Goal: Contribute content

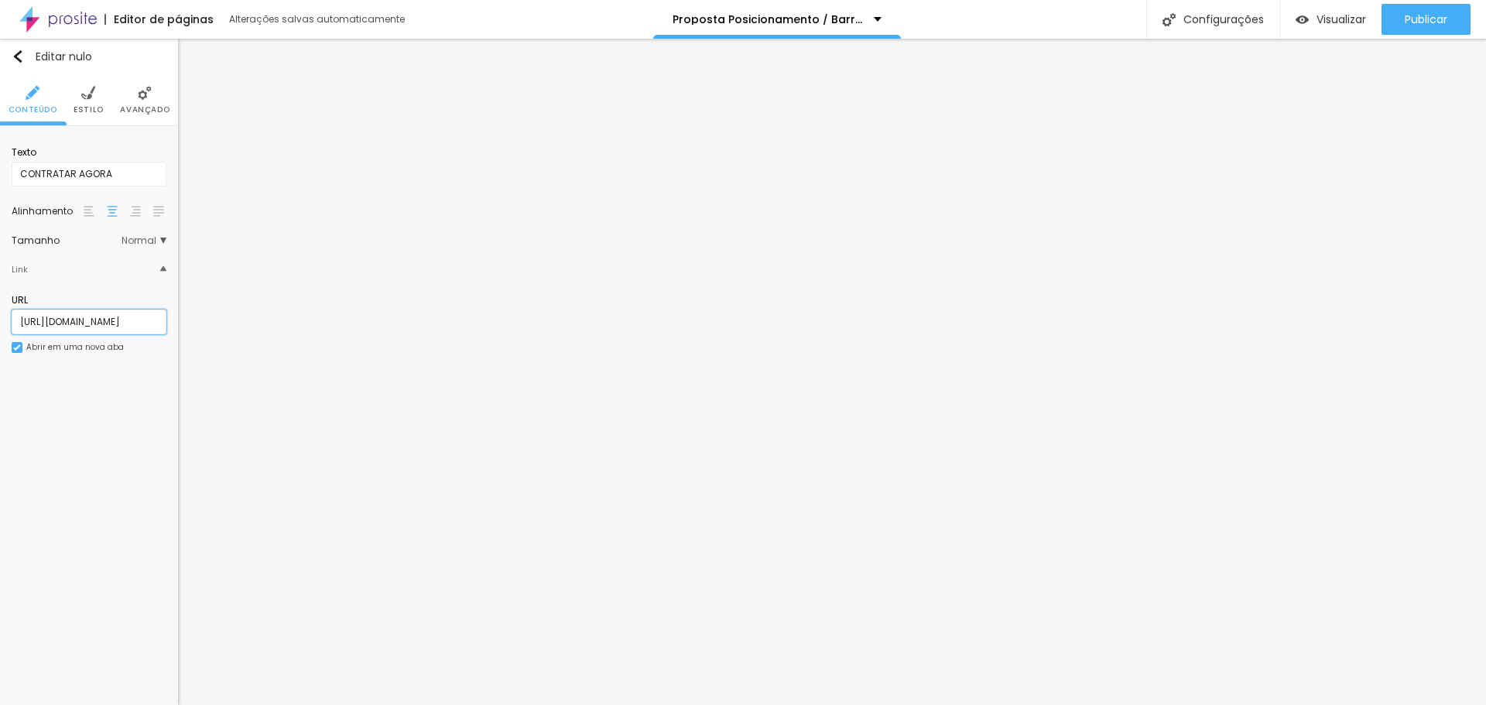
scroll to position [0, 100]
paste input "IrxyRW3d6Rh5q2k"
type input "https://nubank.com.br/cobranca/IrxyRW3d6Rh5q2k"
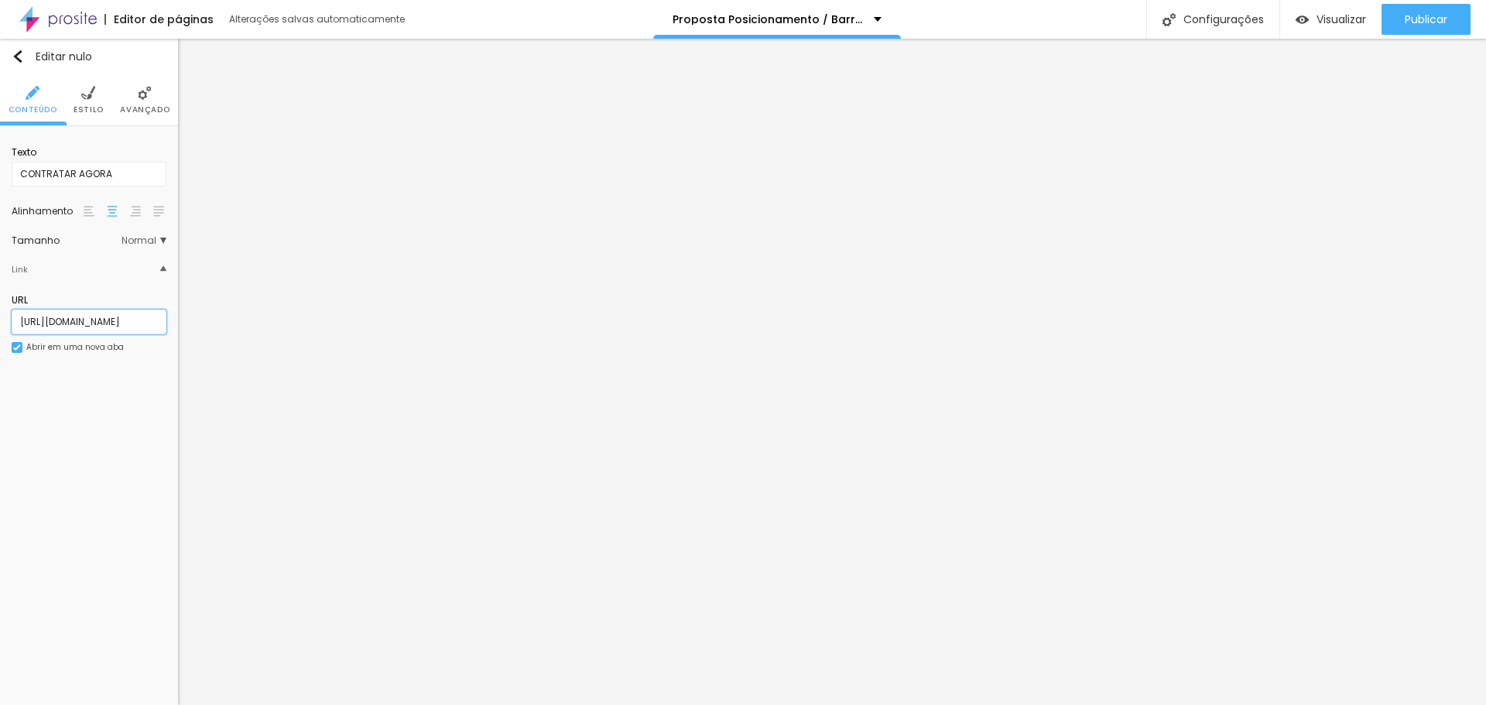
paste input "n93TlPHRSFh5q2k"
type input "https://nubank.com.br/cobranca/n93TlPHRSFh5q2k"
click at [112, 323] on input "https://nubank.com.br/cobranca/BcI9S9D4tXh5q2k" at bounding box center [89, 322] width 155 height 25
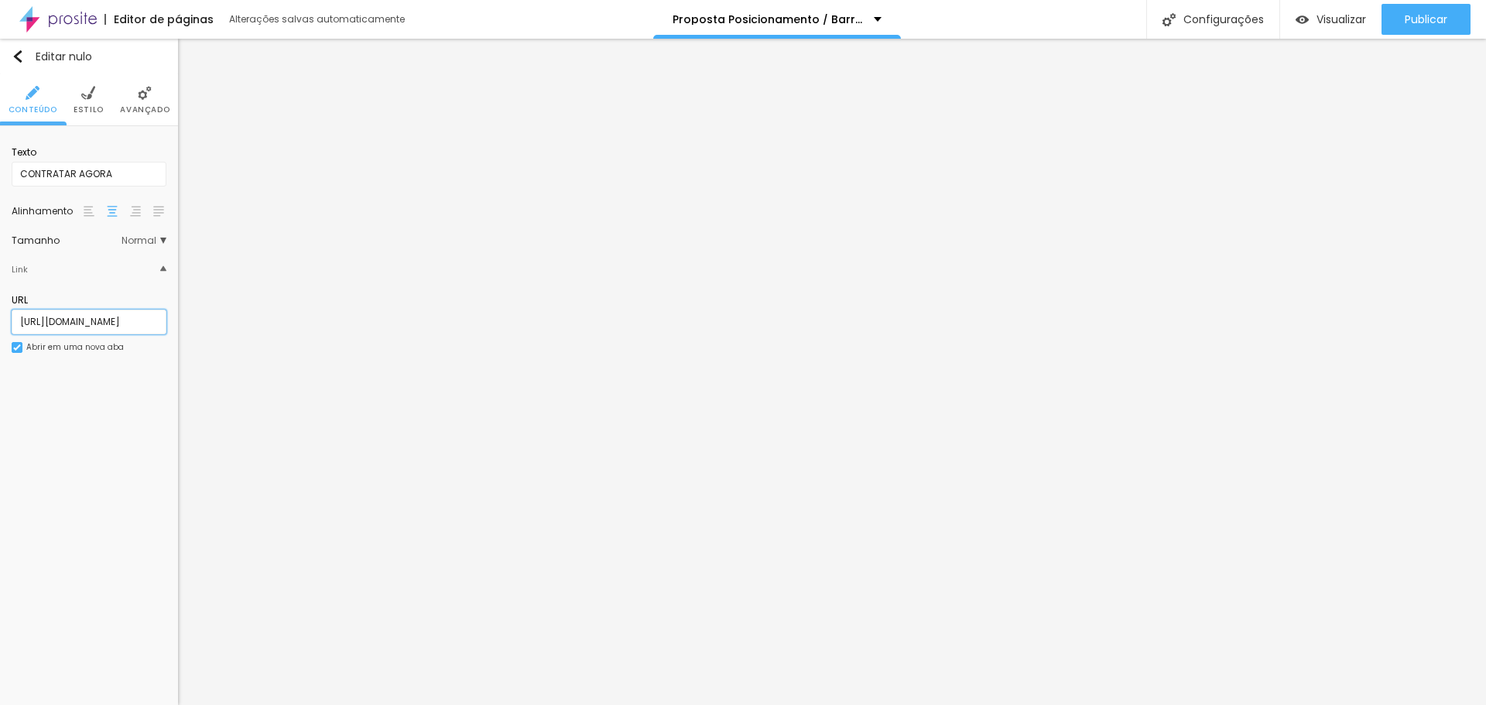
scroll to position [0, 101]
paste input "TIegOphsSXh5q2k"
type input "https://nubank.com.br/cobranca/TIegOphsSXh5q2k"
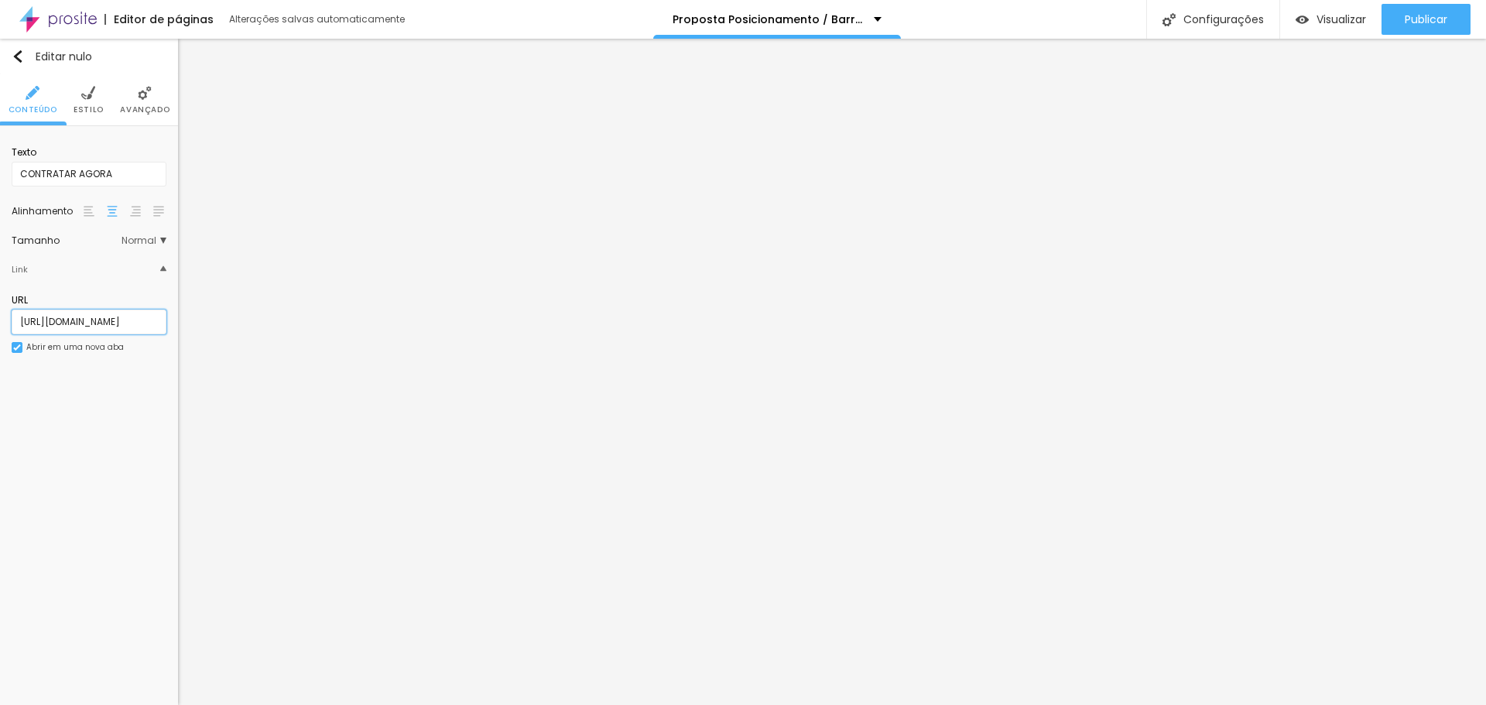
paste input "link.infinitepay.io/lilianedinizfotografia/VC1D-35g7vMv5qX-990,00"
type input "https://link.infinitepay.io/lilianedinizfotografia/VC1D-35g7vMv5qX-990,00"
paste input "link.infinitepay.io/lilianedinizfotografia/VC1D-PYYH29FEr-1590,00"
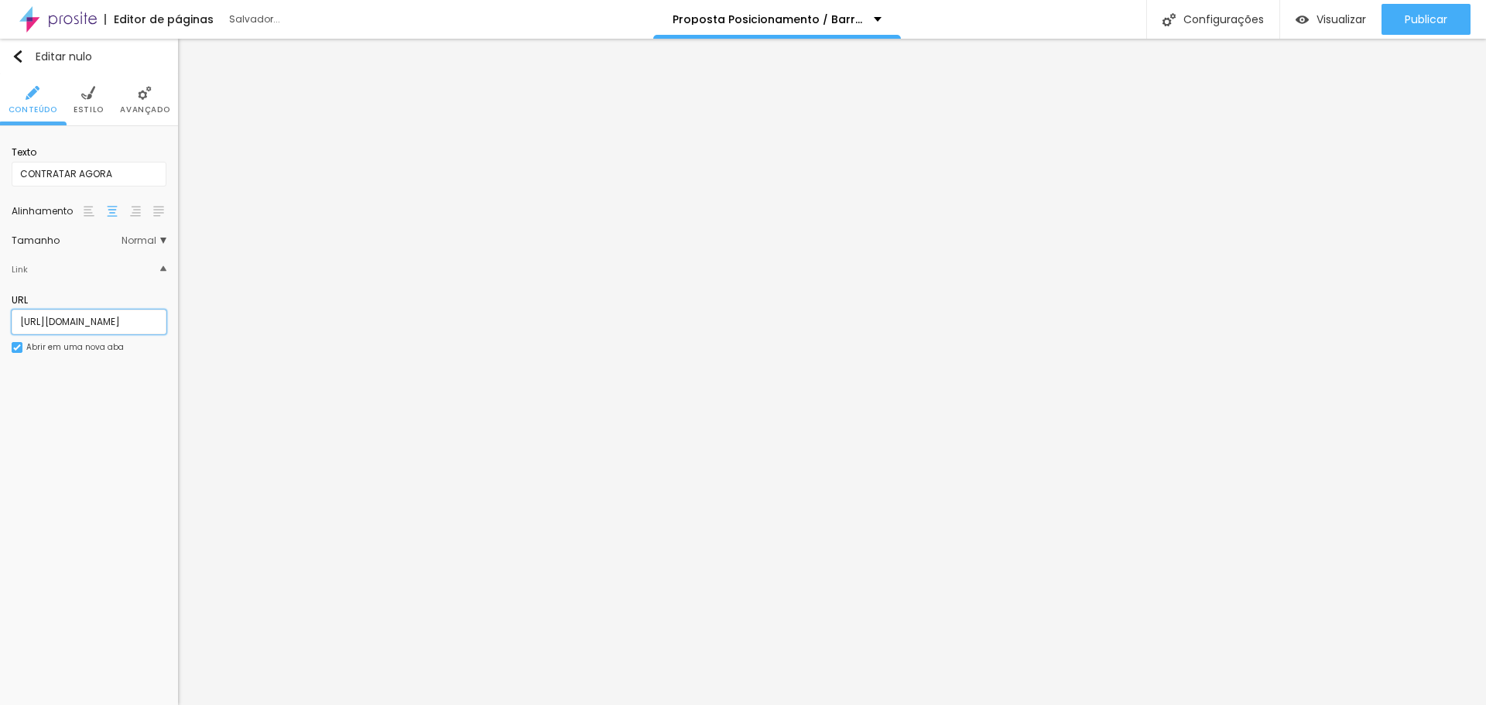
type input "https://link.infinitepay.io/lilianedinizfotografia/VC1D-PYYH29FEr-1590,00"
paste input "N56LHQmhx4"
type input "https://nubank.com.br/cobranca/N56LHQmhx4h5q2k"
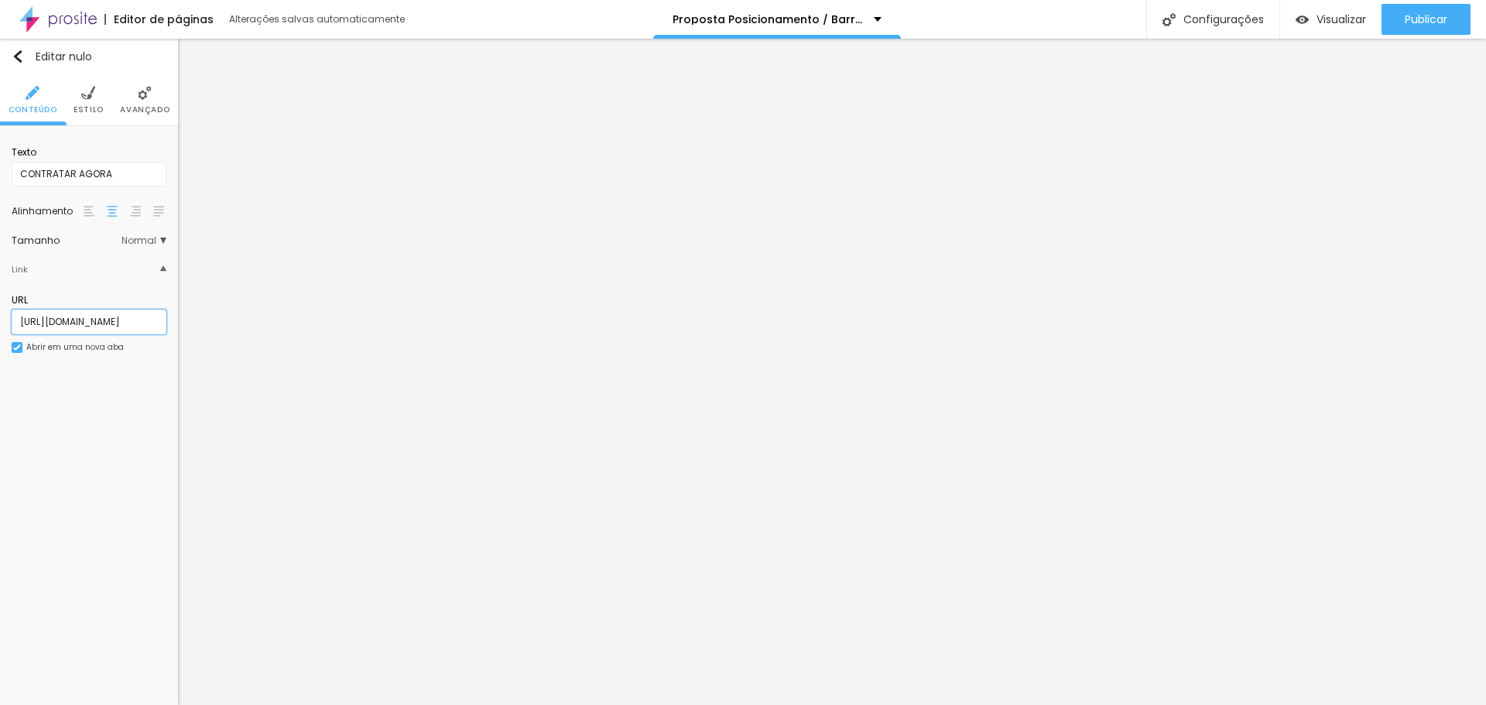
scroll to position [0, 107]
paste input "BB7uIQjxus"
type input "https://nubank.com.br/cobranca/BB7uIQjxush5q2k"
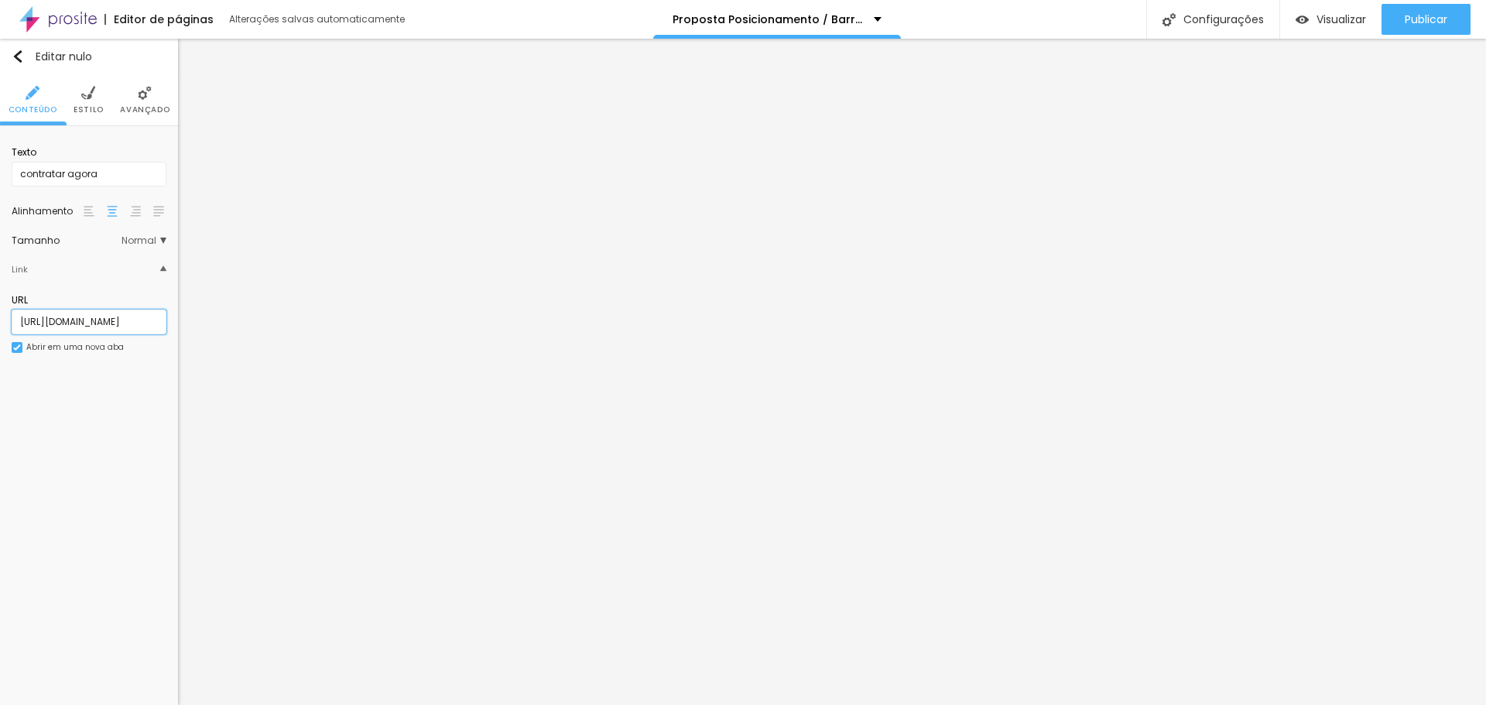
paste input "link.infinitepay.io/lilianedinizfotografia/VC1D-1Xq5vNbVTD-3990,00"
type input "https://link.infinitepay.io/lilianedinizfotografia/VC1D-1Xq5vNbVTD-3990,00"
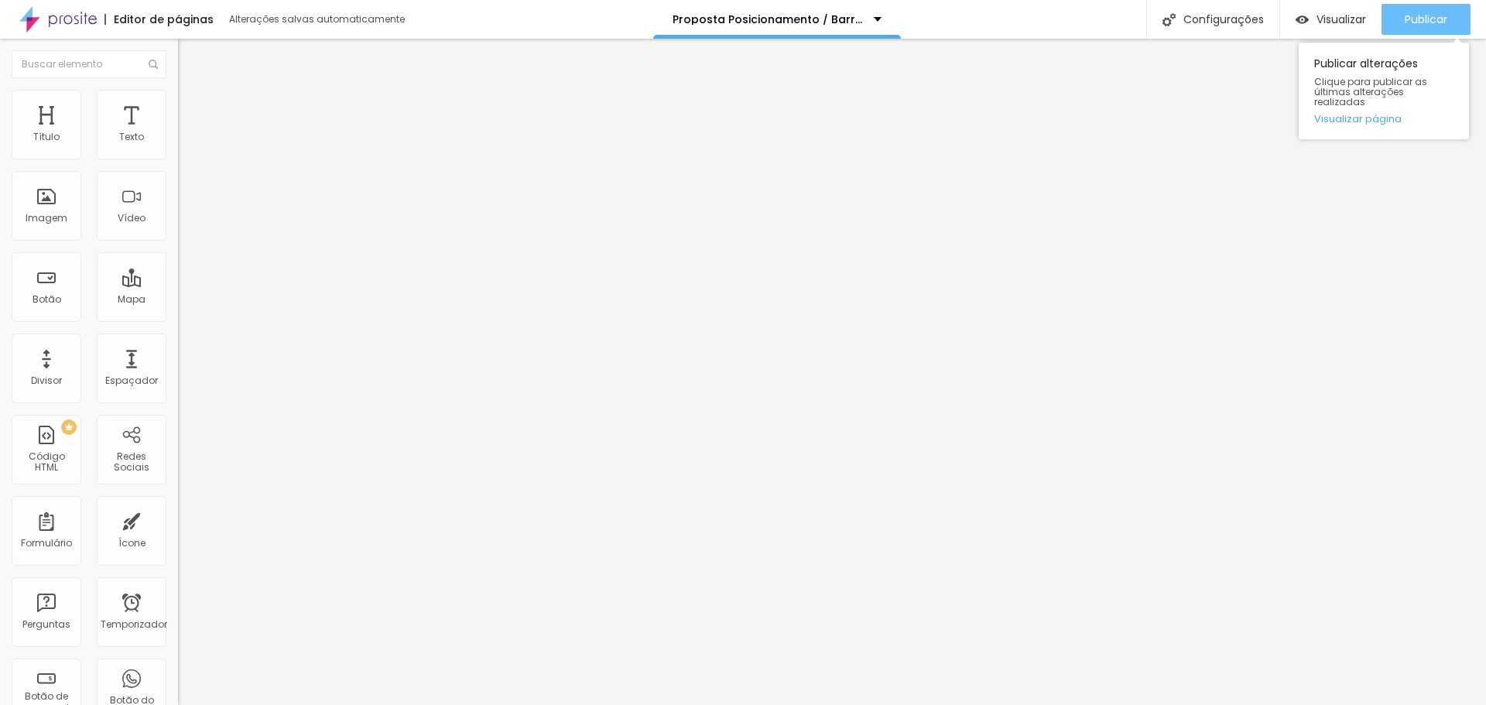
click at [1406, 14] on font "Publicar" at bounding box center [1426, 19] width 43 height 15
click at [1317, 18] on font "Visualizar" at bounding box center [1342, 19] width 50 height 15
click at [1392, 24] on button "Publicar" at bounding box center [1426, 19] width 89 height 31
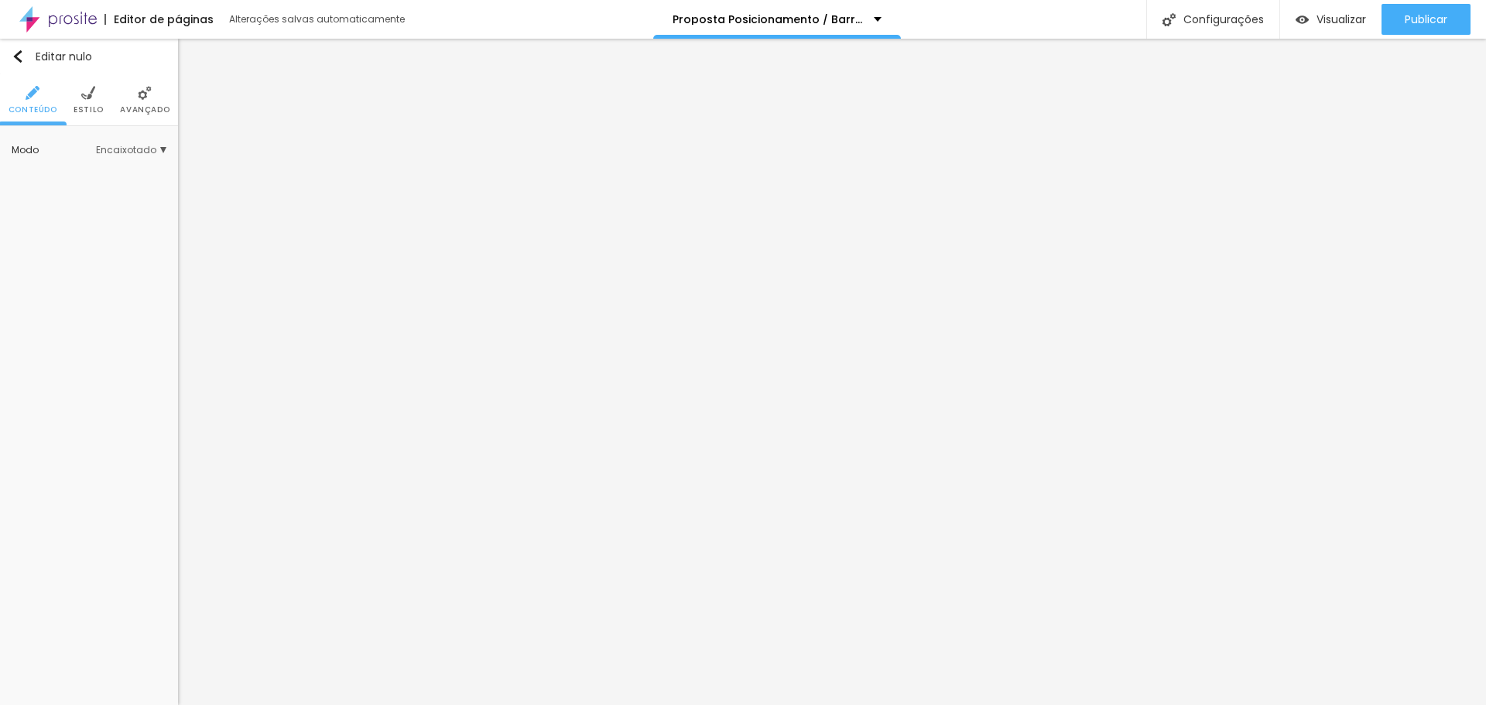
click at [89, 106] on font "Estilo" at bounding box center [89, 110] width 30 height 12
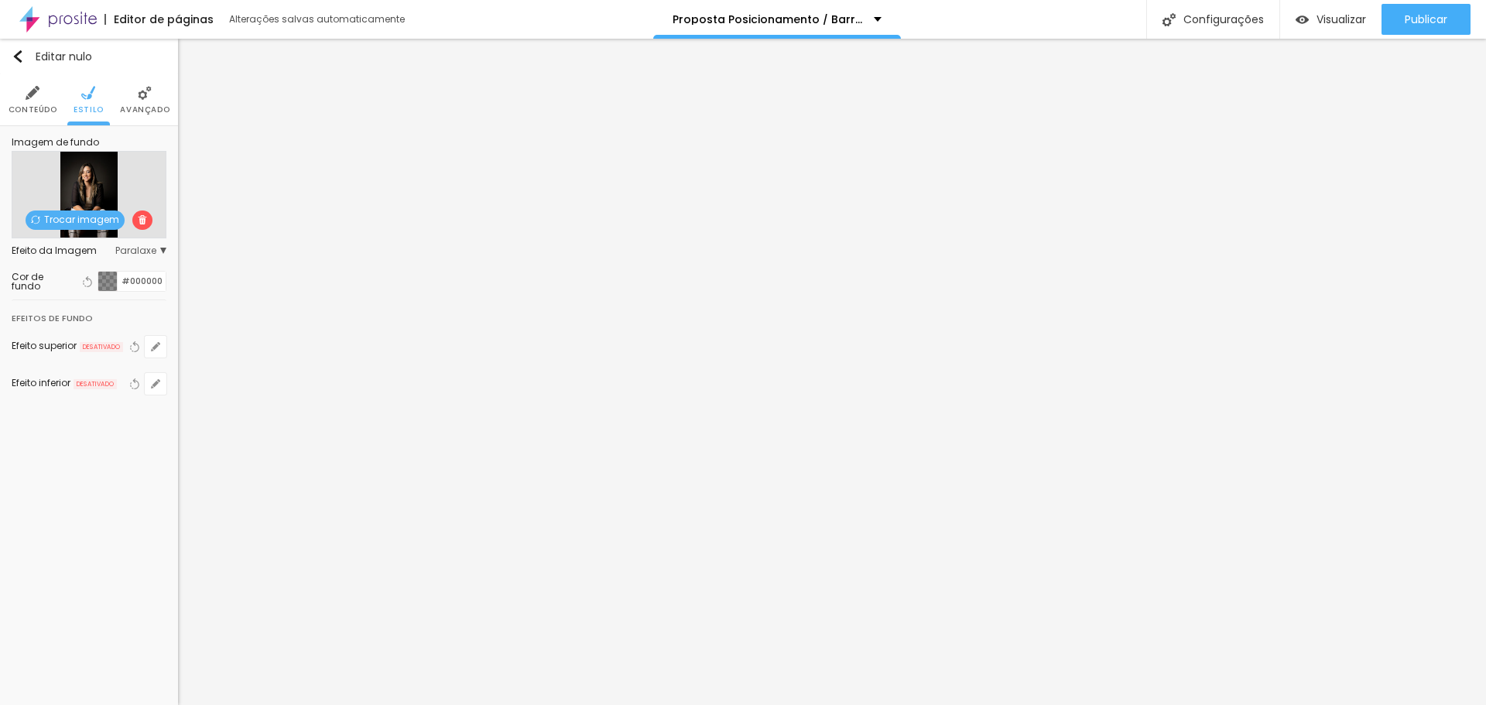
click at [113, 283] on div at bounding box center [107, 281] width 19 height 19
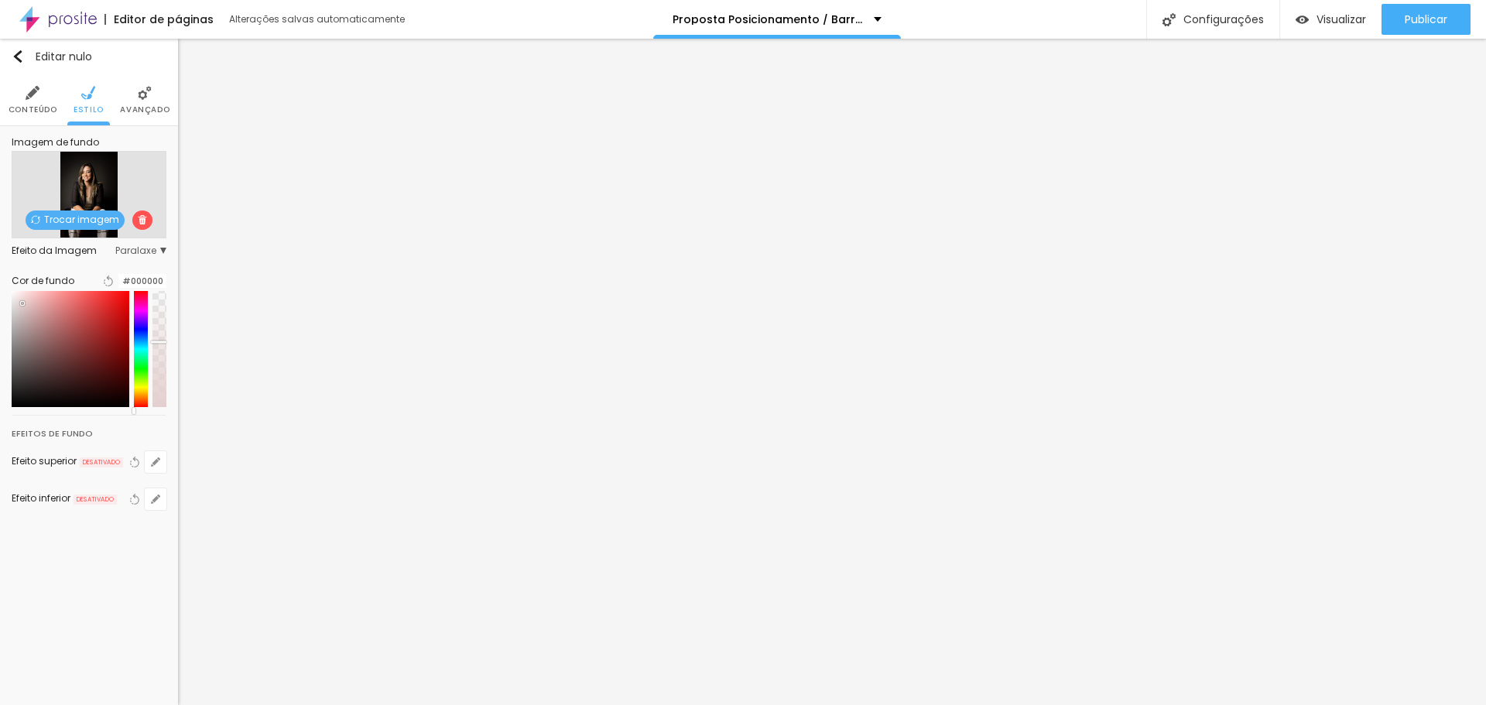
click at [33, 313] on div at bounding box center [71, 349] width 118 height 116
drag, startPoint x: 33, startPoint y: 313, endPoint x: 27, endPoint y: 304, distance: 10.5
click at [17, 296] on div at bounding box center [15, 294] width 3 height 3
click at [1332, 22] on font "Visualizar" at bounding box center [1342, 19] width 50 height 15
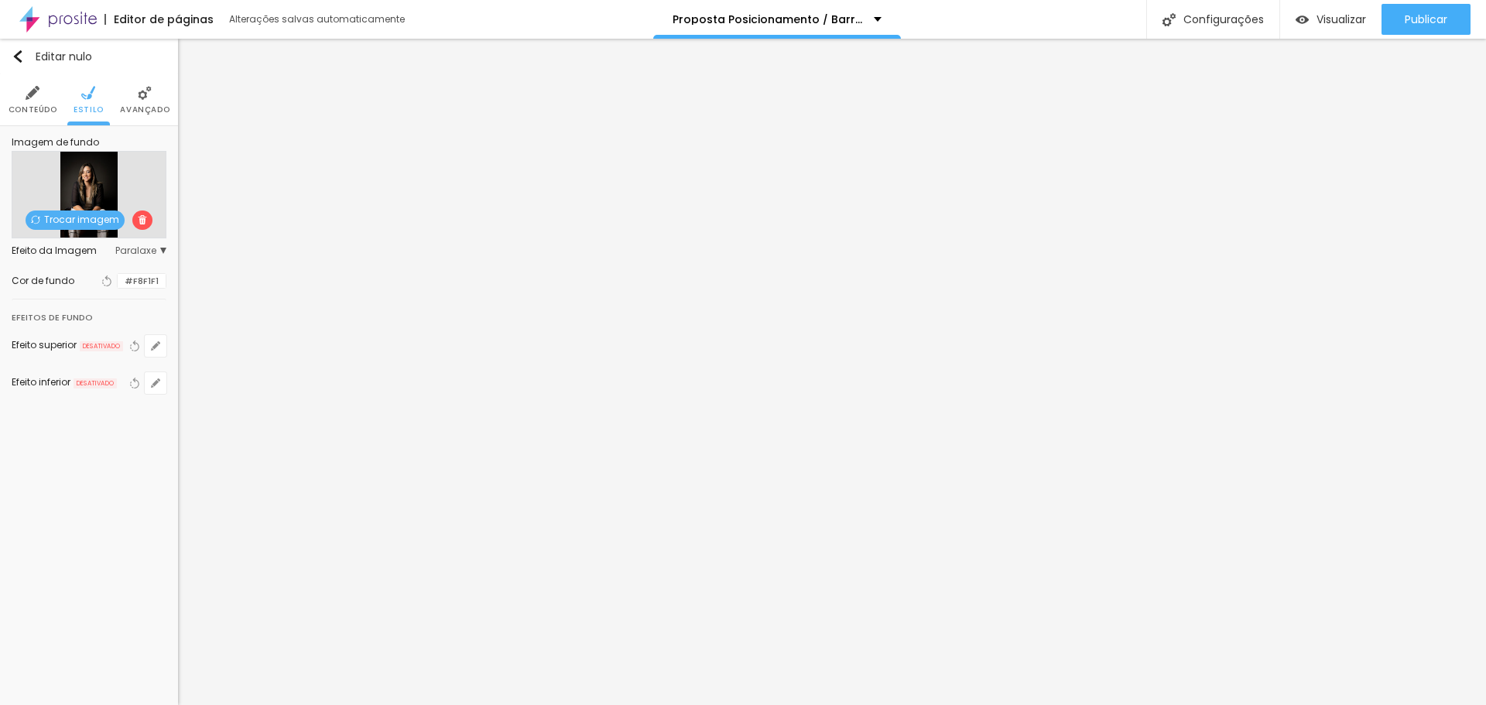
click at [118, 279] on div at bounding box center [118, 281] width 0 height 15
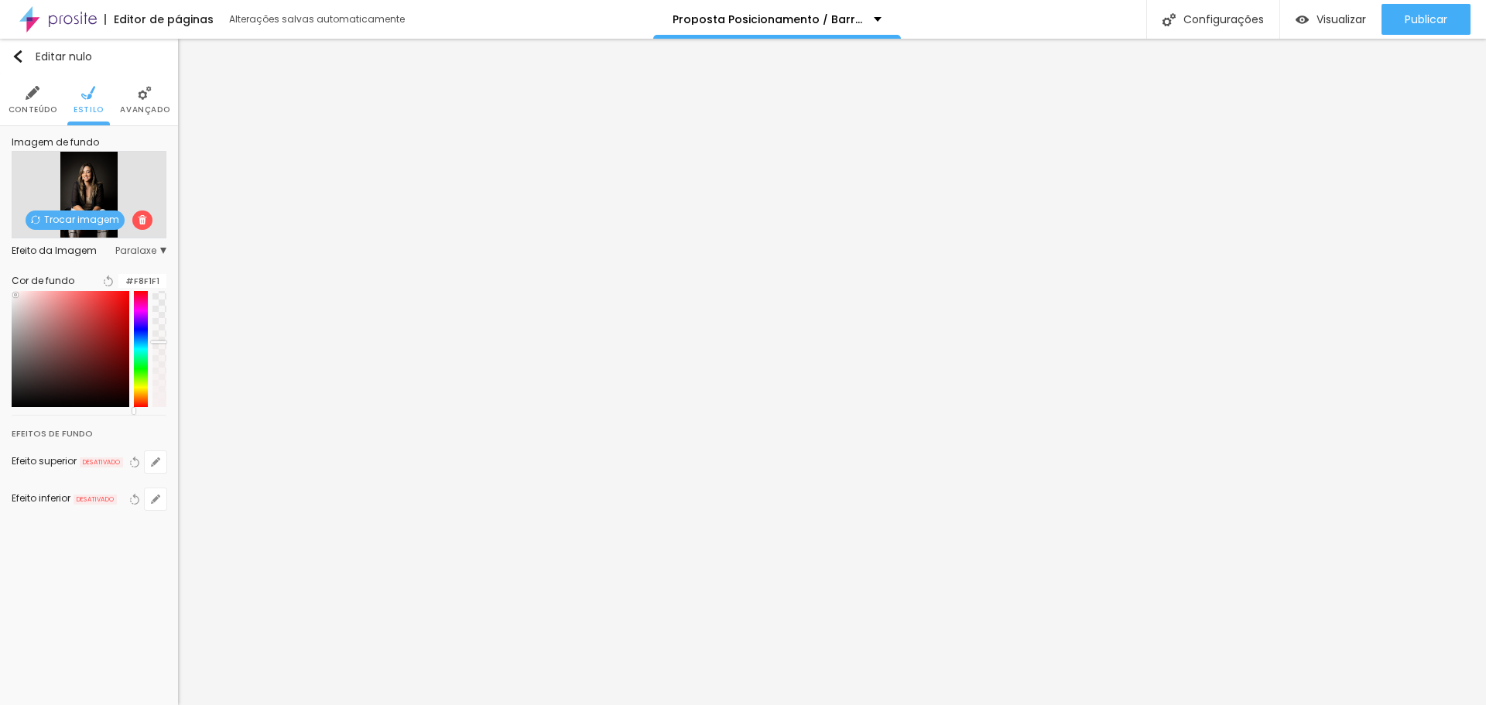
click at [139, 223] on img at bounding box center [142, 219] width 9 height 9
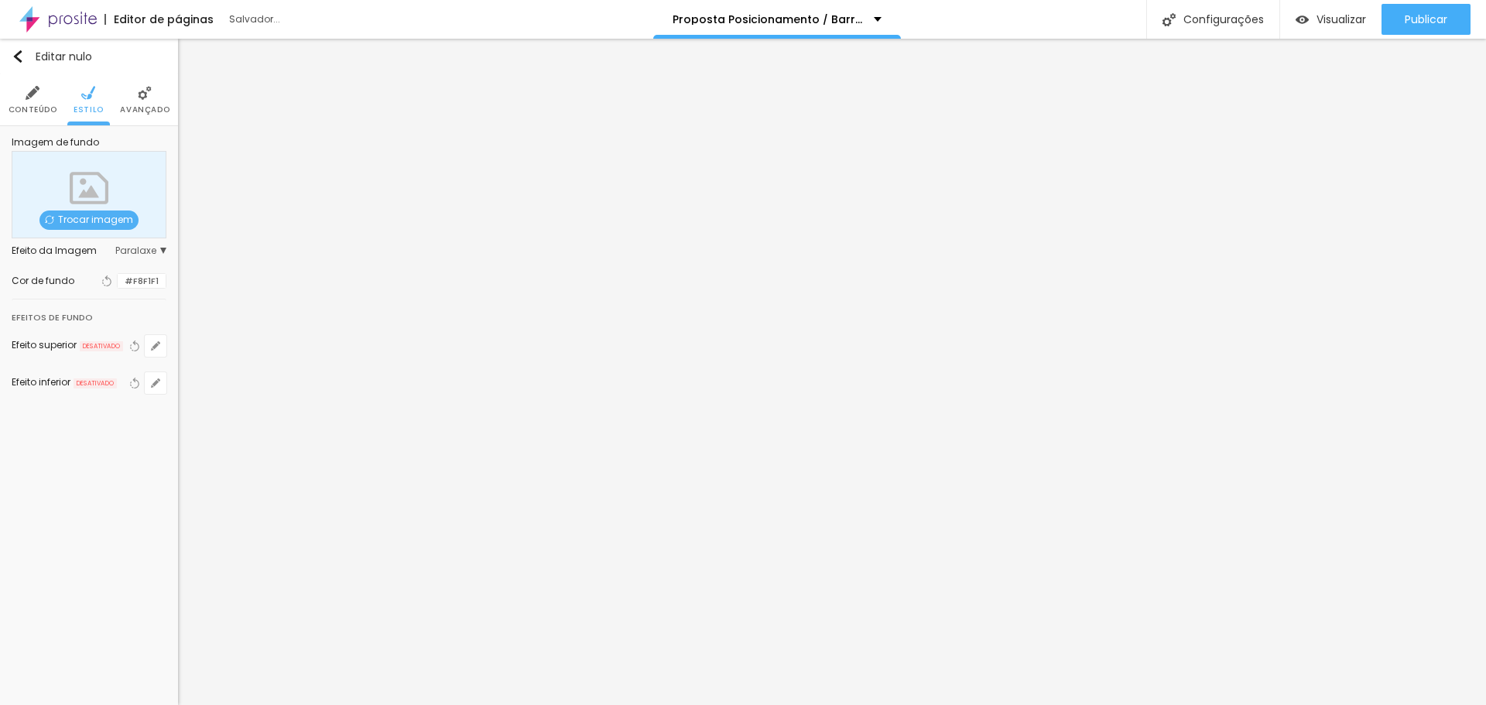
click at [118, 277] on div at bounding box center [118, 281] width 0 height 15
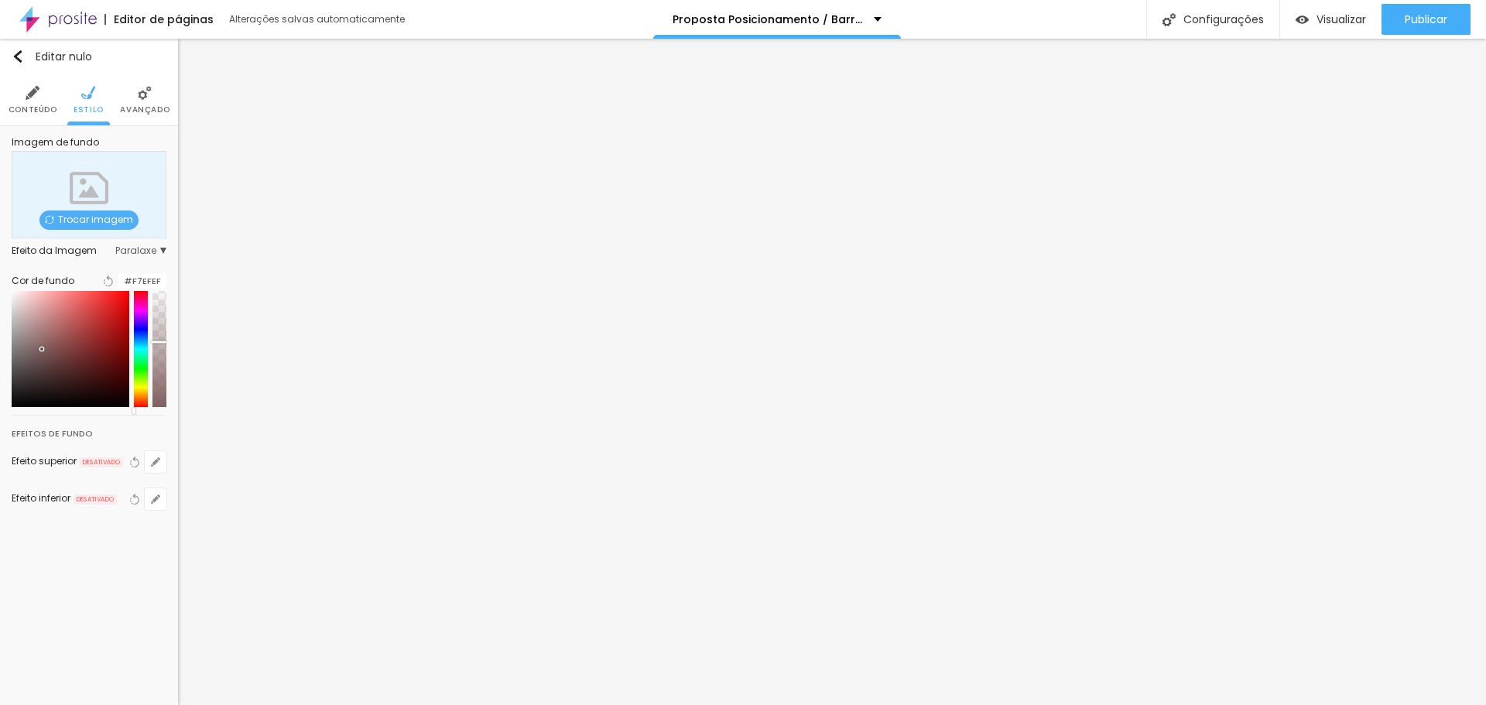
click at [50, 358] on div at bounding box center [71, 349] width 118 height 116
type input "#110F0F"
drag, startPoint x: 50, startPoint y: 358, endPoint x: 39, endPoint y: 409, distance: 51.5
click at [29, 402] on div at bounding box center [27, 400] width 3 height 3
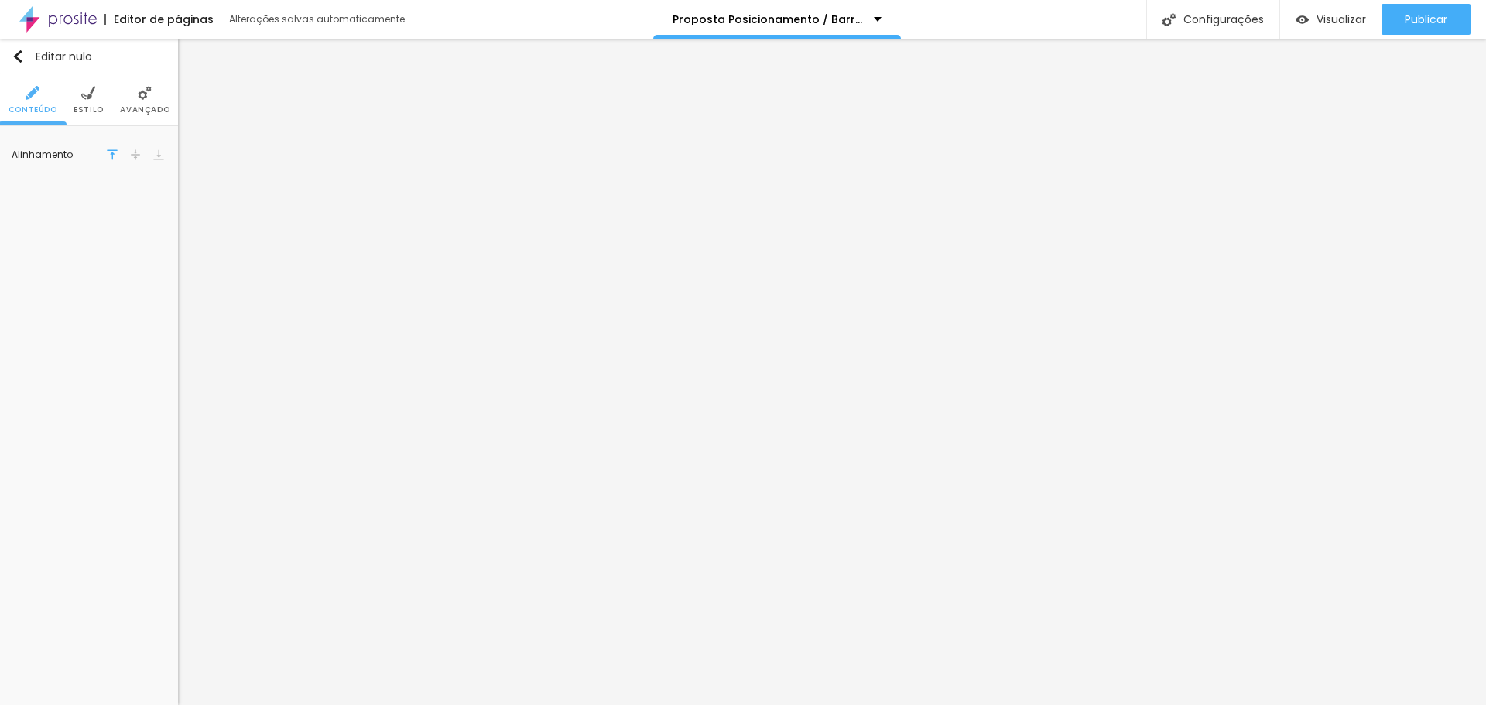
click at [84, 110] on font "Estilo" at bounding box center [89, 110] width 30 height 12
click at [90, 98] on img at bounding box center [88, 93] width 14 height 14
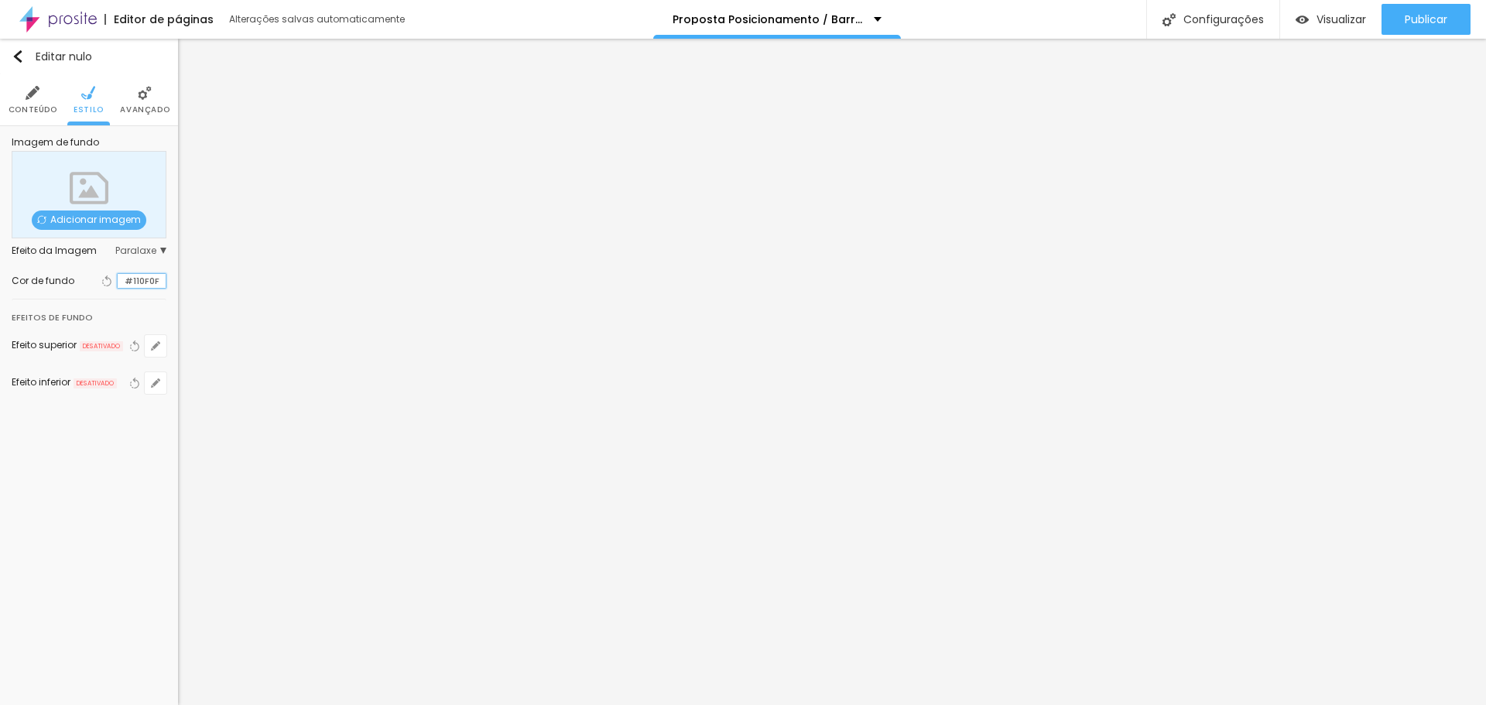
drag, startPoint x: 160, startPoint y: 278, endPoint x: 118, endPoint y: 278, distance: 41.8
click at [118, 278] on input "#110F0F" at bounding box center [142, 281] width 48 height 15
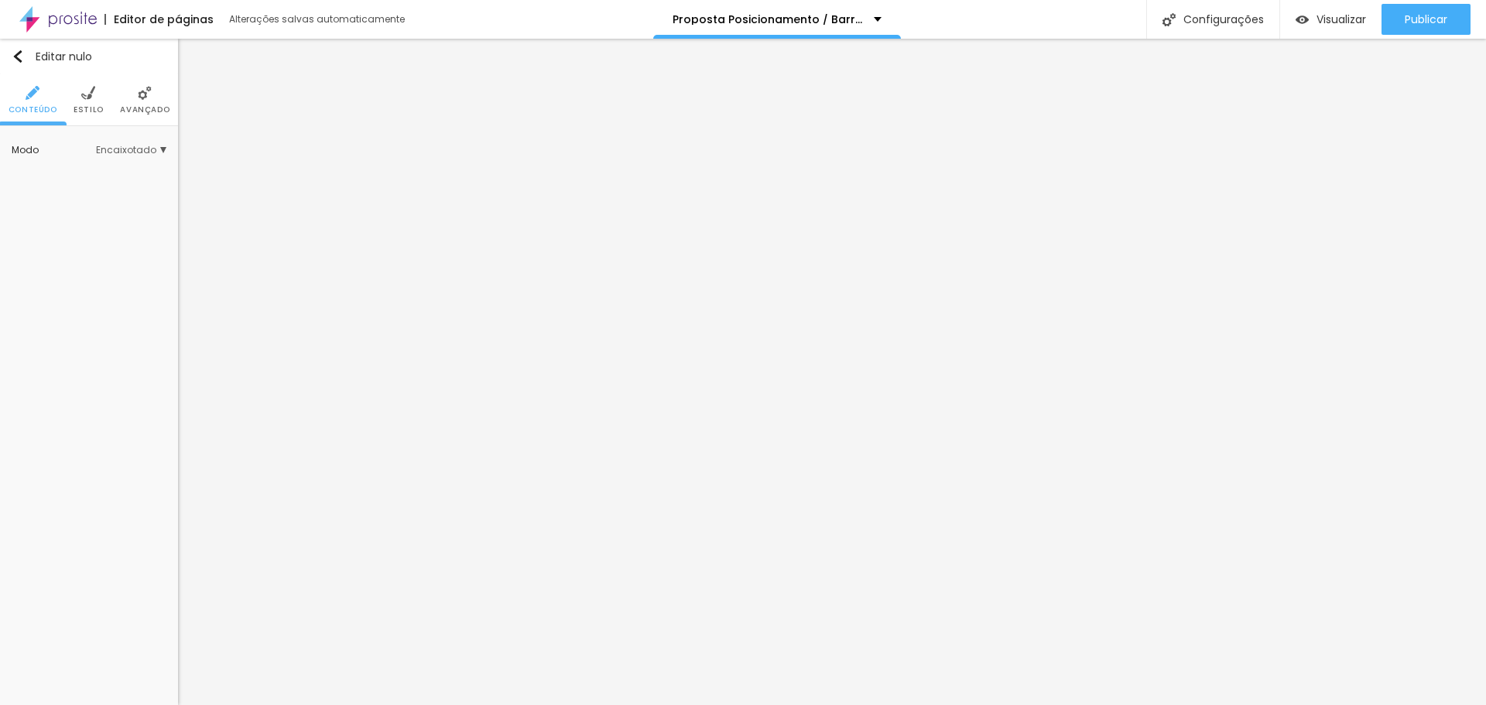
click at [81, 106] on font "Estilo" at bounding box center [89, 110] width 30 height 12
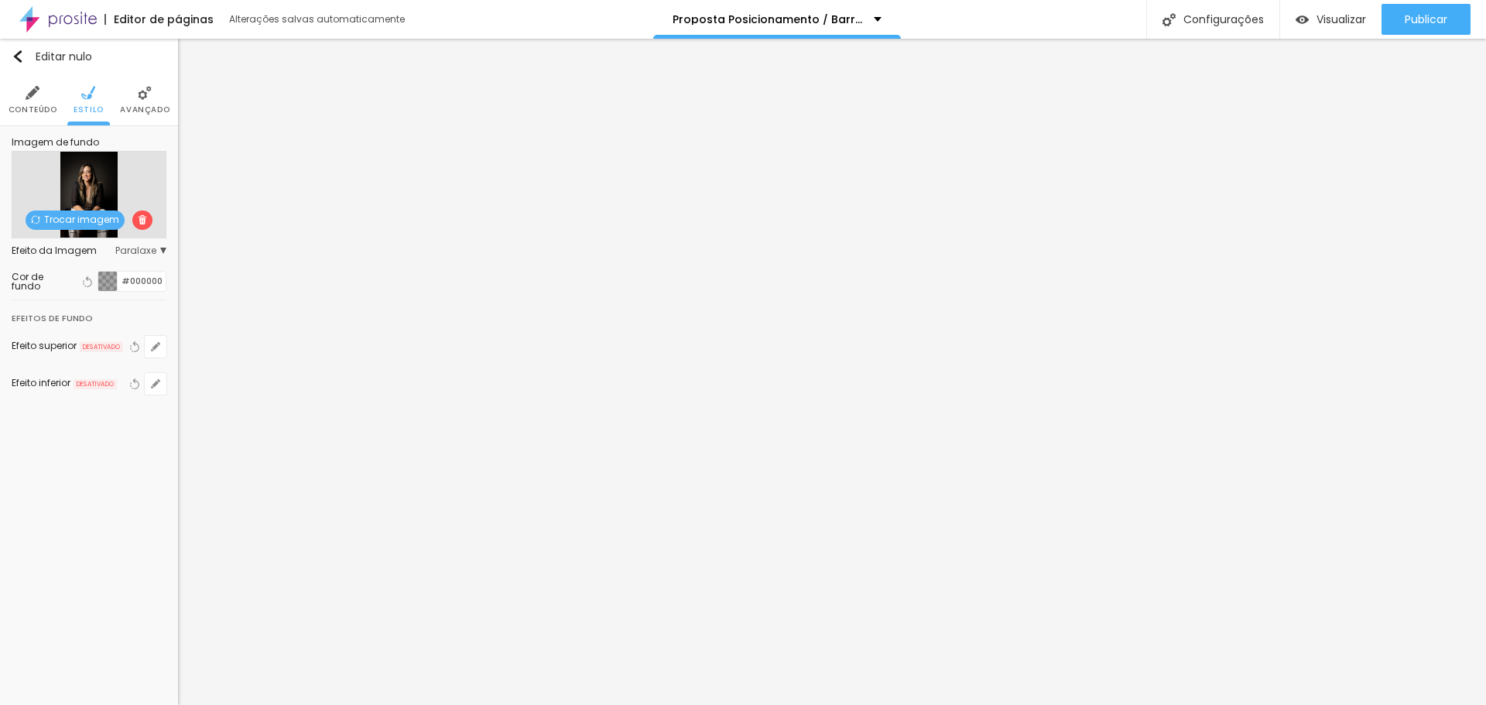
click at [139, 218] on img at bounding box center [142, 219] width 9 height 9
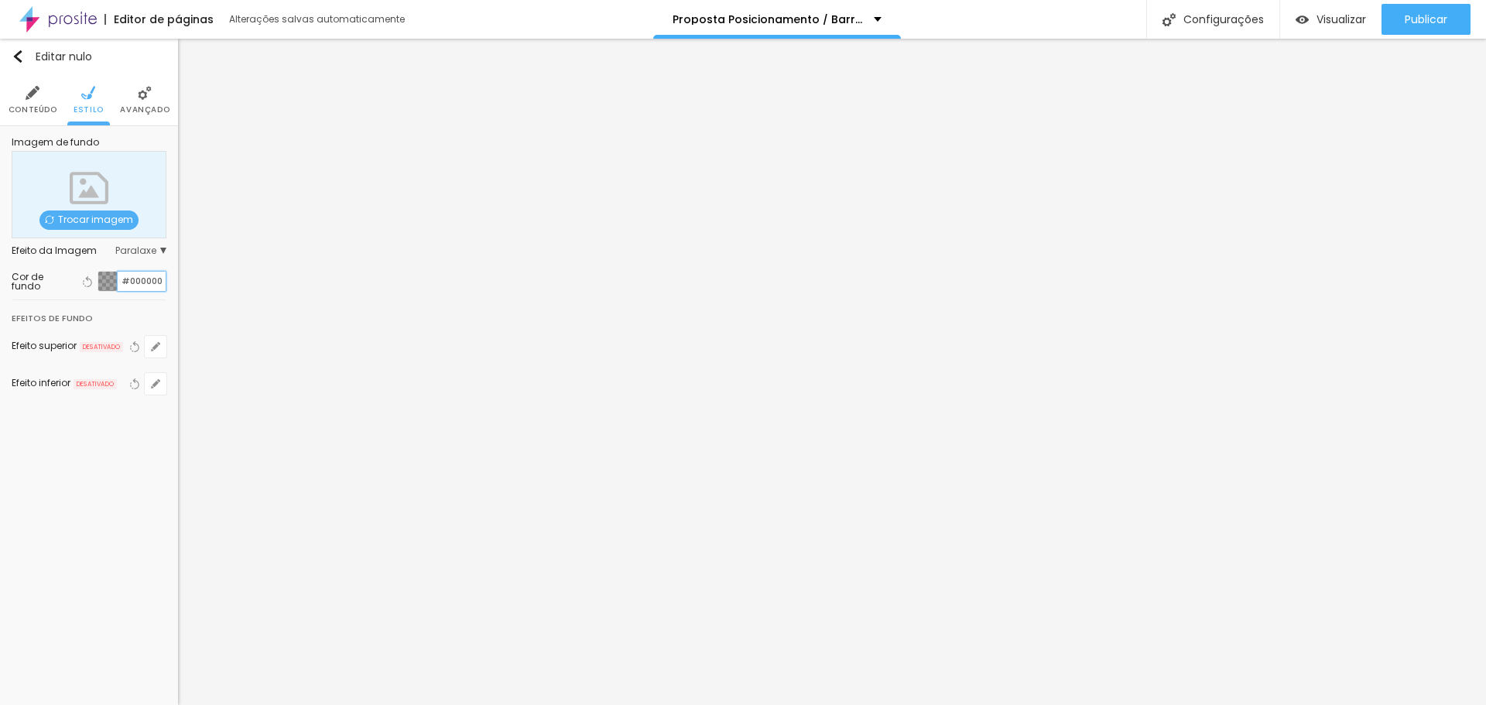
click at [128, 286] on input "#000000" at bounding box center [142, 281] width 48 height 19
drag, startPoint x: 128, startPoint y: 281, endPoint x: 175, endPoint y: 279, distance: 46.5
click at [175, 279] on div "Imagem de fundo Trocar imagem Efeito da Imagem Paralaxe Nenhum Paralaxe Cor de …" at bounding box center [89, 275] width 178 height 299
paste input "110F"
type input "#110F0"
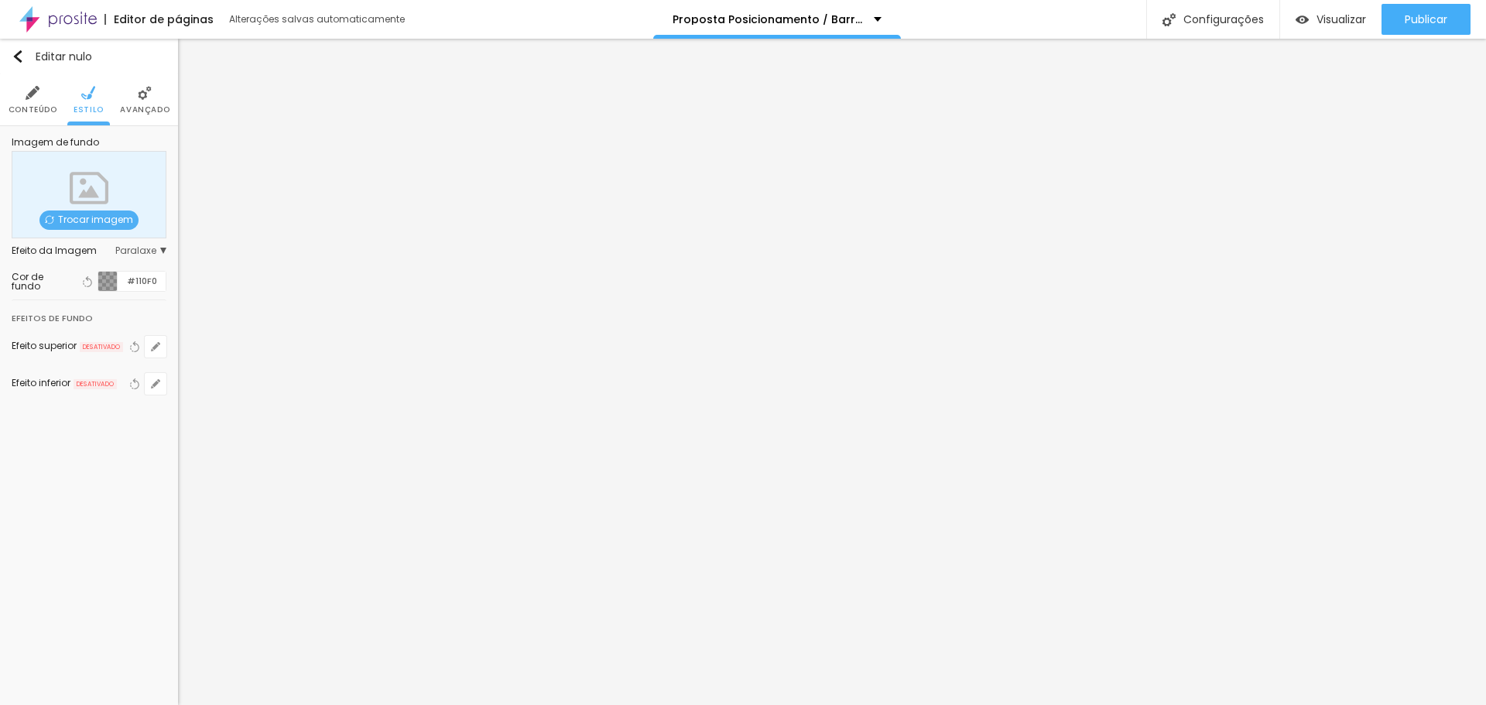
click at [115, 508] on div "Editar nulo Conteúdo Estilo Avançado Imagem de fundo Trocar imagem Efeito da Im…" at bounding box center [89, 372] width 178 height 666
click at [1348, 13] on font "Visualizar" at bounding box center [1342, 19] width 50 height 15
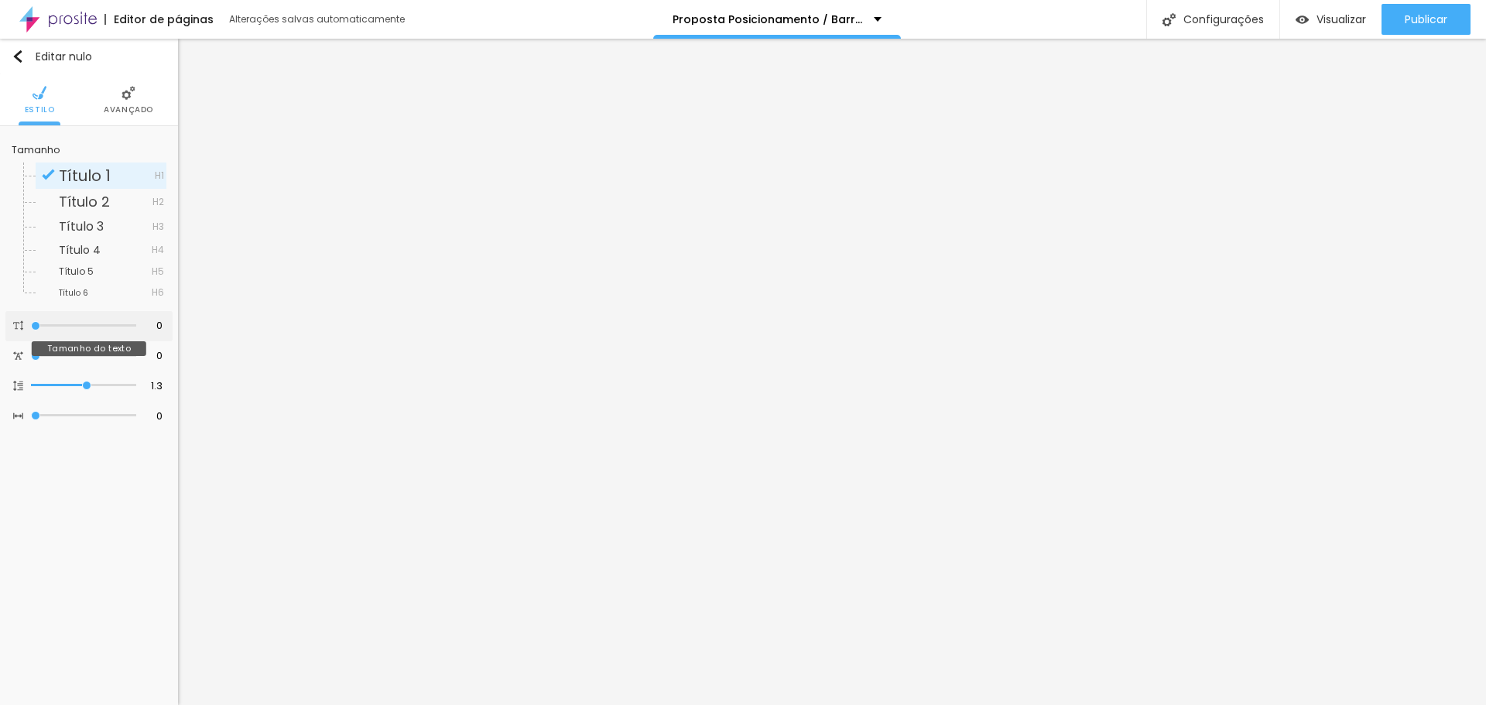
type input "15"
type input "16"
type input "18"
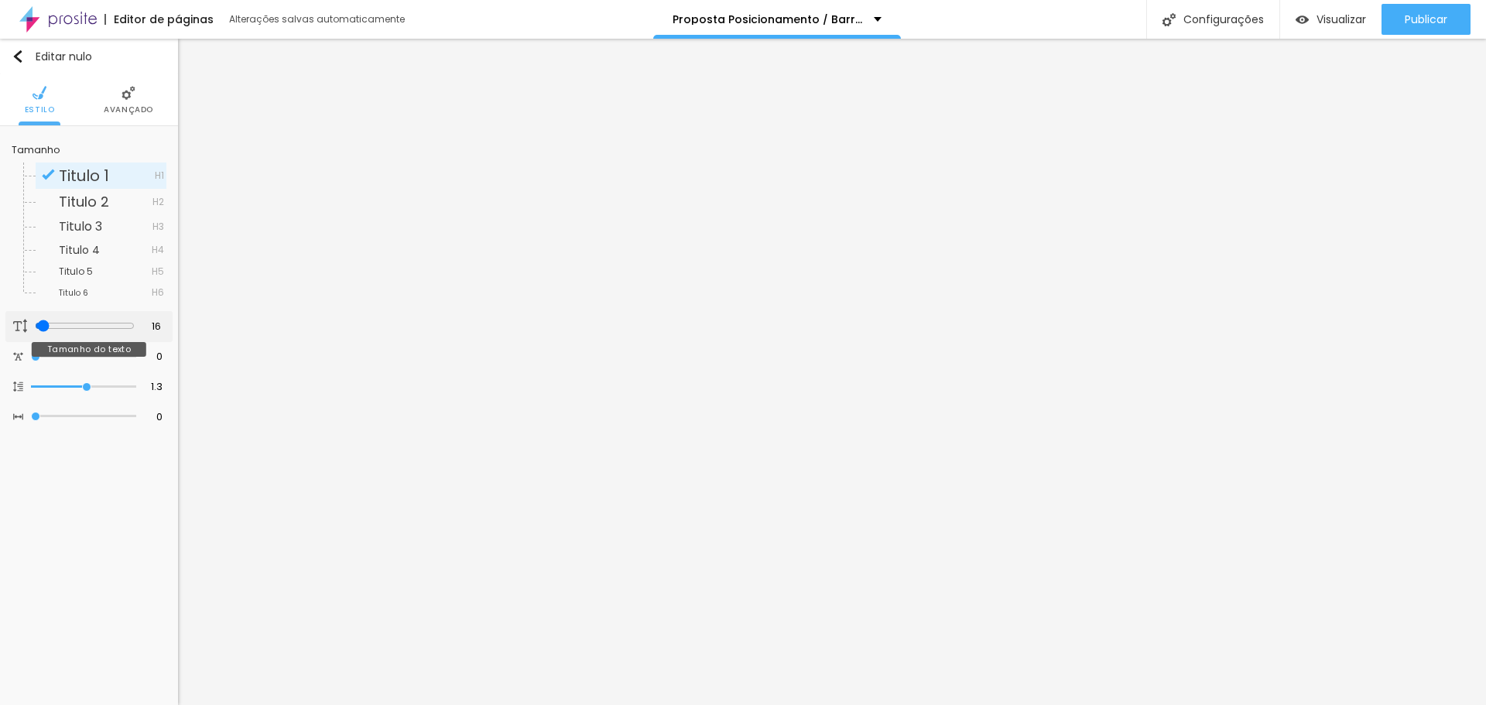
type input "18"
type input "19"
type input "20"
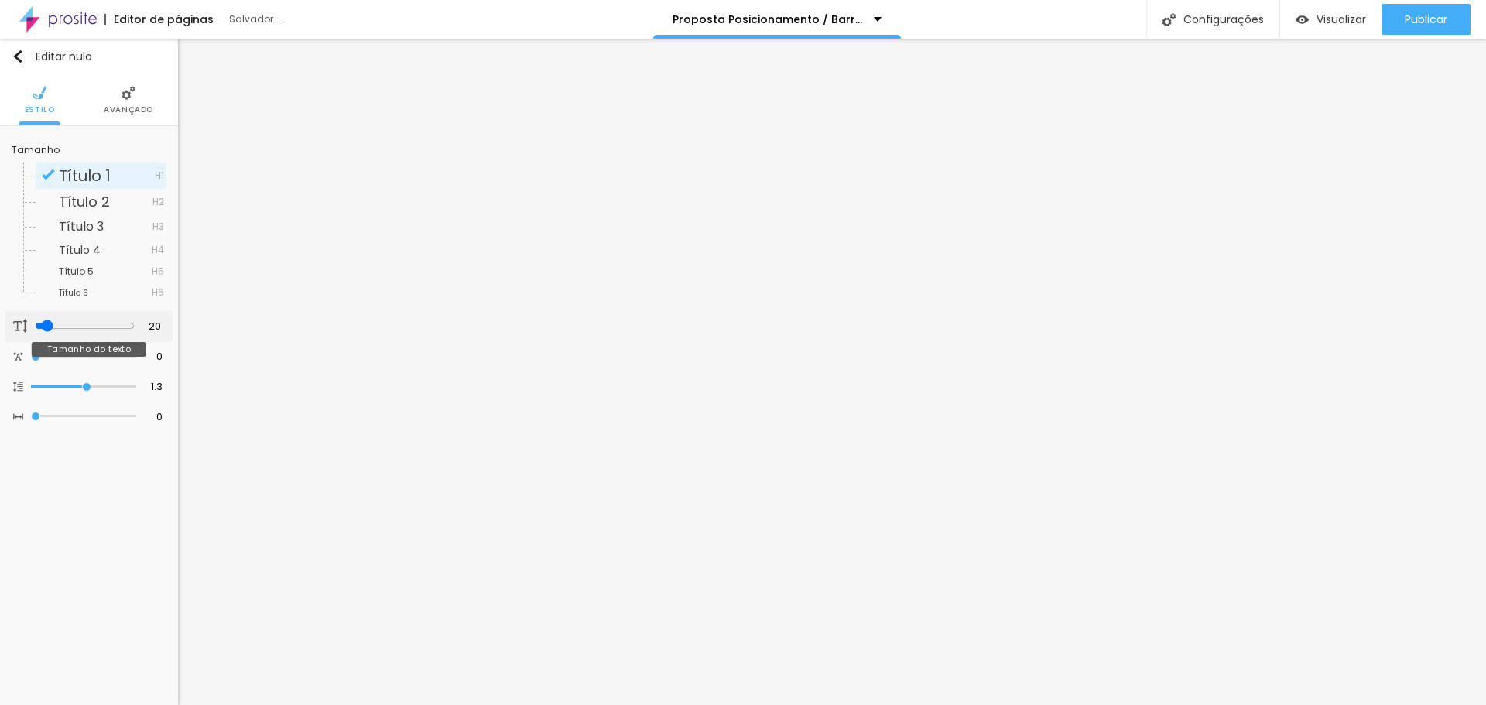
drag, startPoint x: 35, startPoint y: 327, endPoint x: 43, endPoint y: 333, distance: 10.1
type input "20"
click at [43, 332] on input "range" at bounding box center [85, 326] width 100 height 12
type input "27"
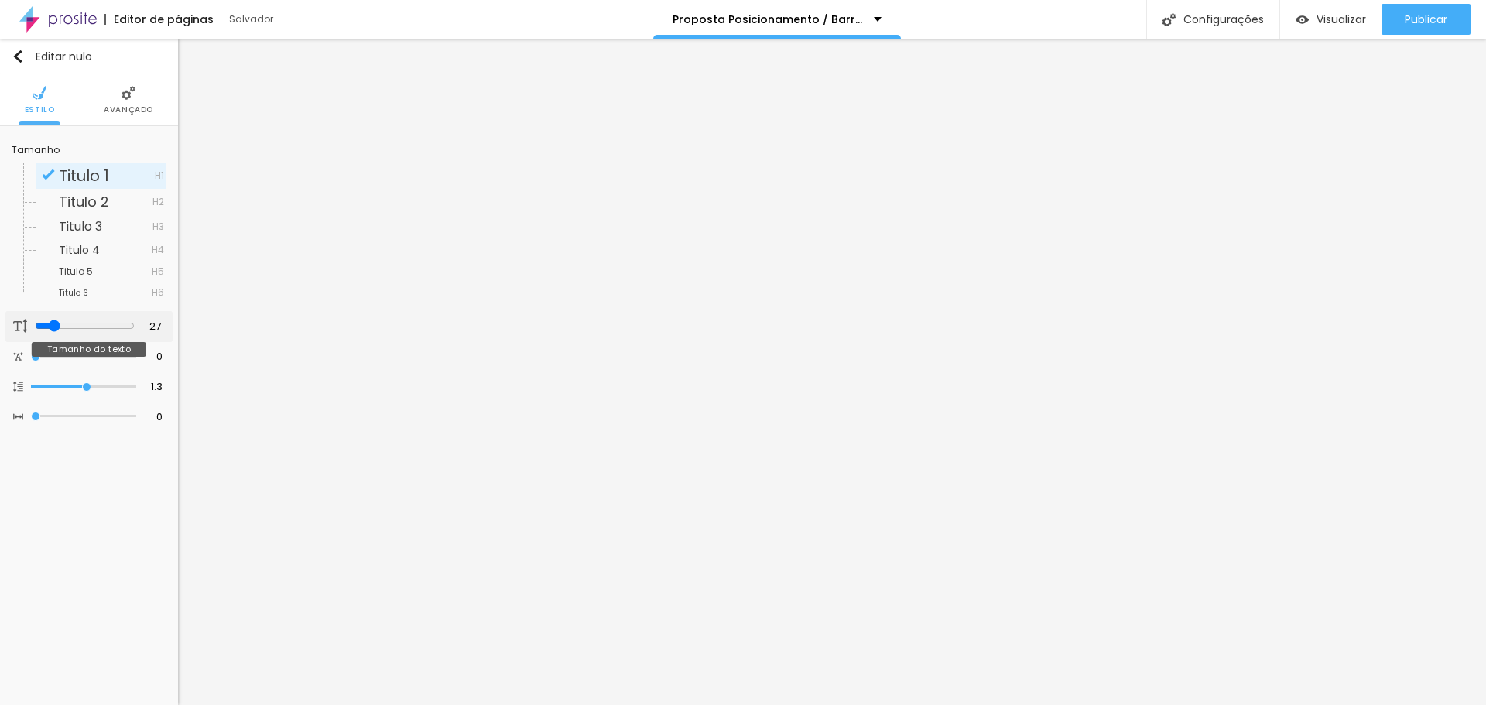
click at [50, 322] on input "range" at bounding box center [85, 326] width 100 height 12
type input "26"
type input "25"
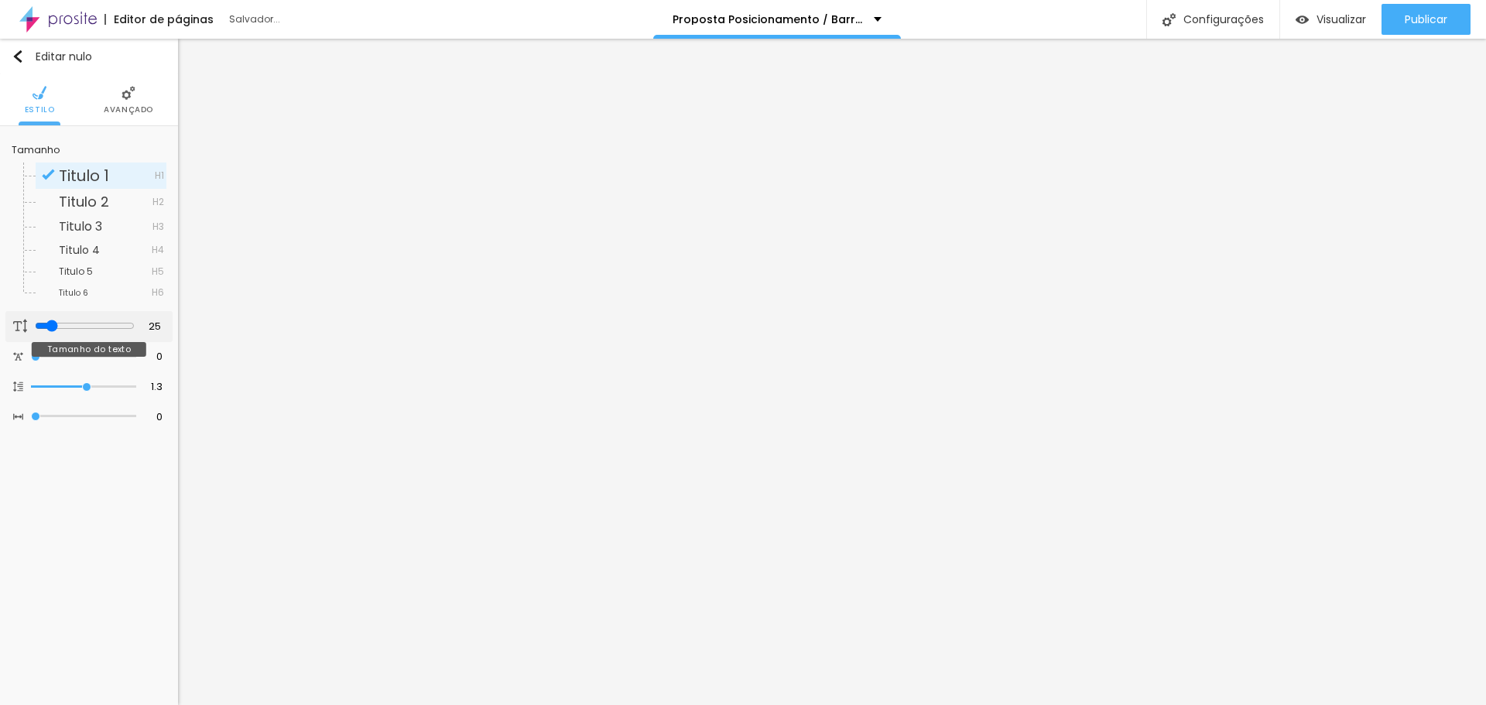
type input "24"
type input "23"
type input "22"
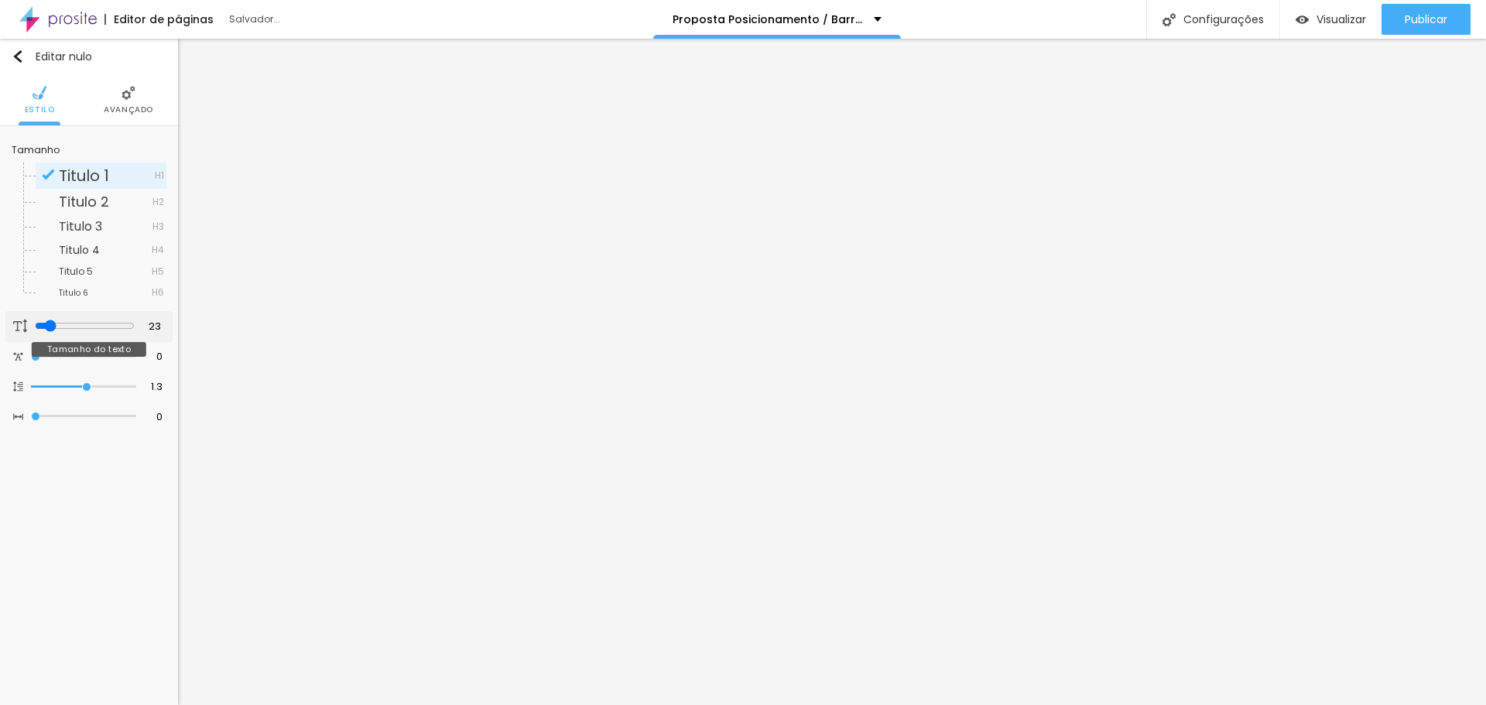
type input "22"
type input "21"
type input "20"
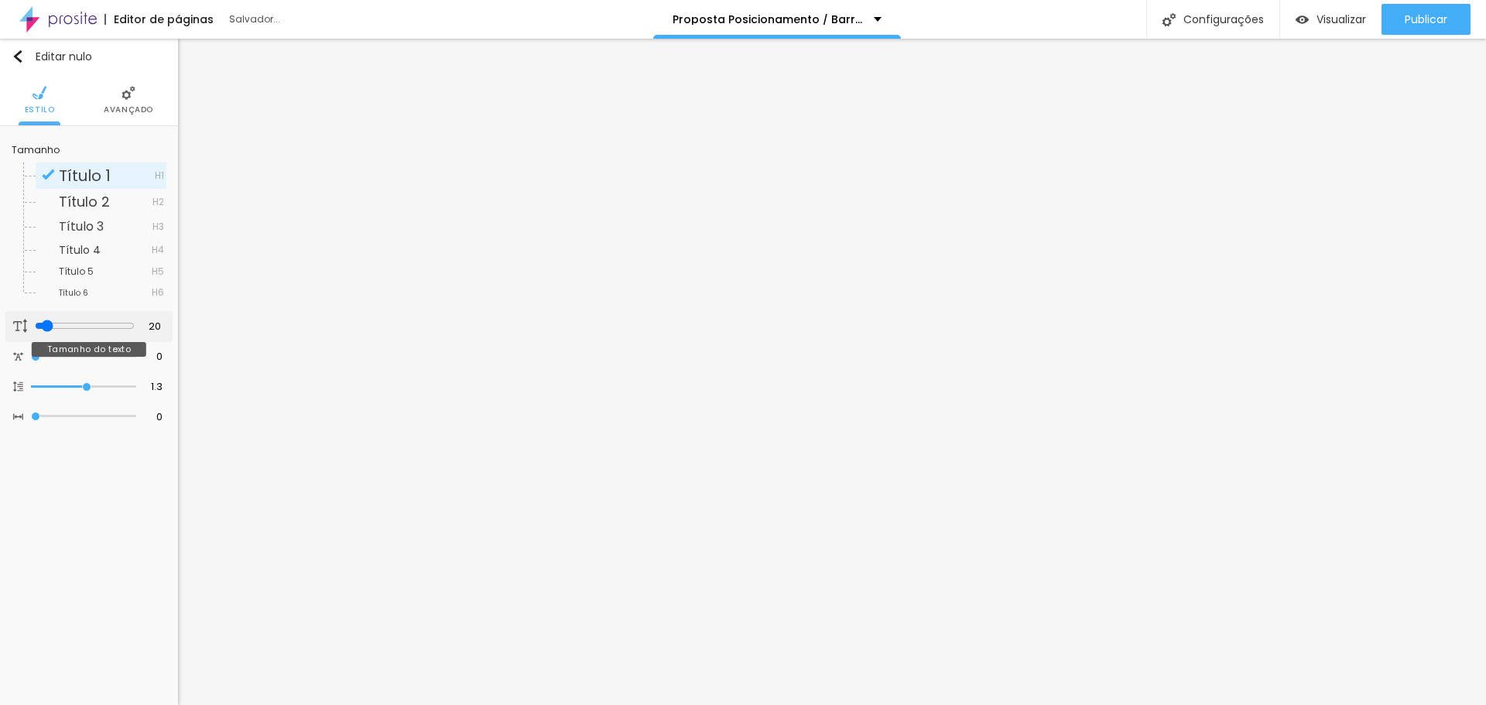
type input "21"
click at [44, 324] on input "range" at bounding box center [85, 326] width 100 height 12
type input "20"
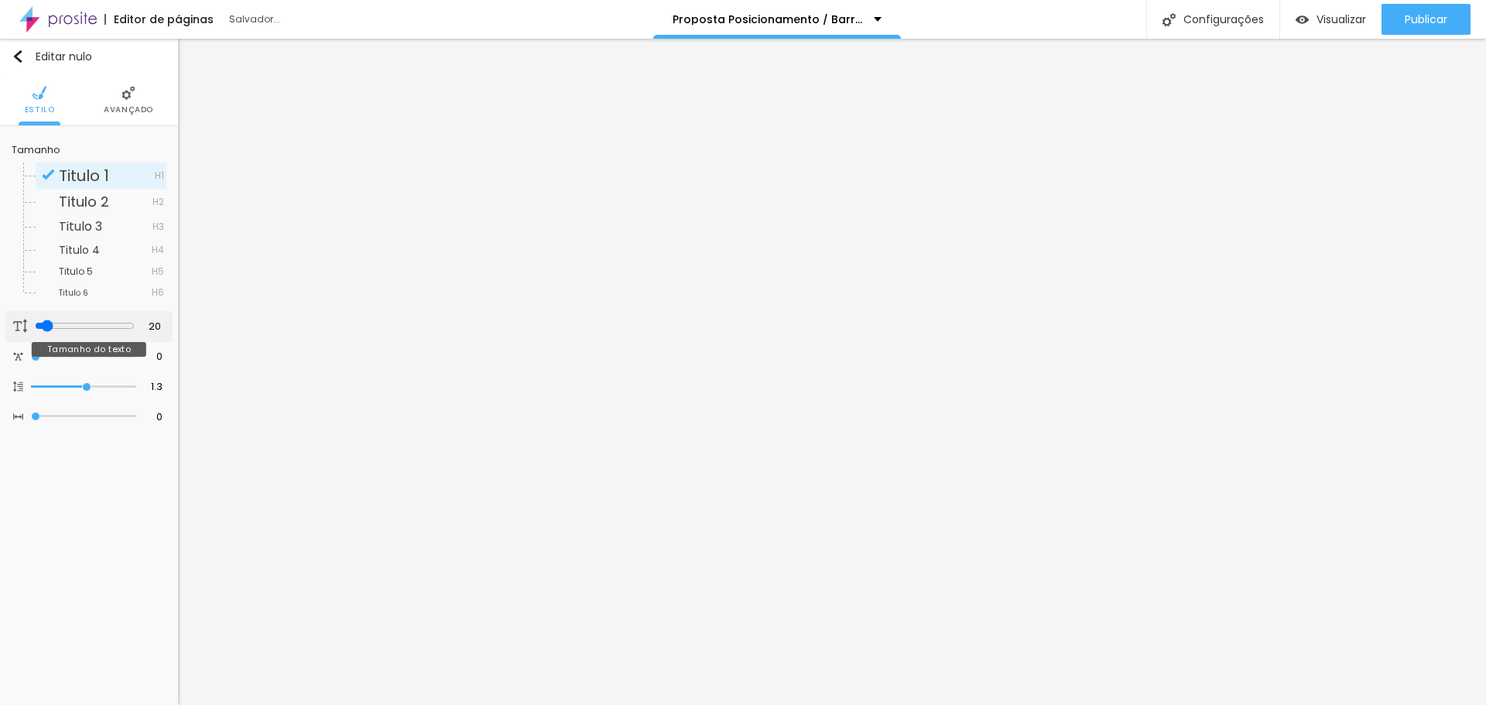
type input "19"
click at [42, 324] on input "range" at bounding box center [85, 326] width 100 height 12
type input "20"
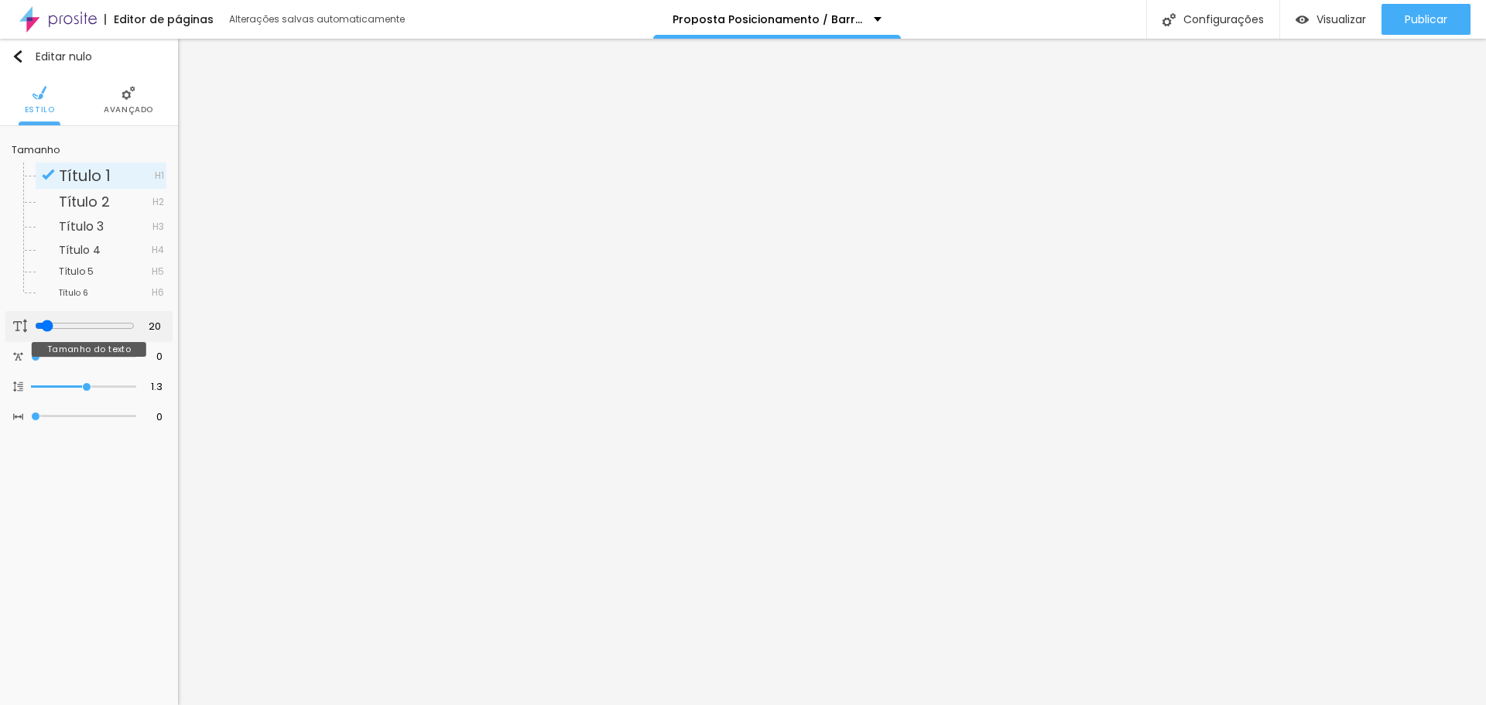
type input "20"
click at [43, 324] on input "range" at bounding box center [85, 326] width 100 height 12
type input "24"
click at [46, 327] on input "range" at bounding box center [85, 326] width 100 height 12
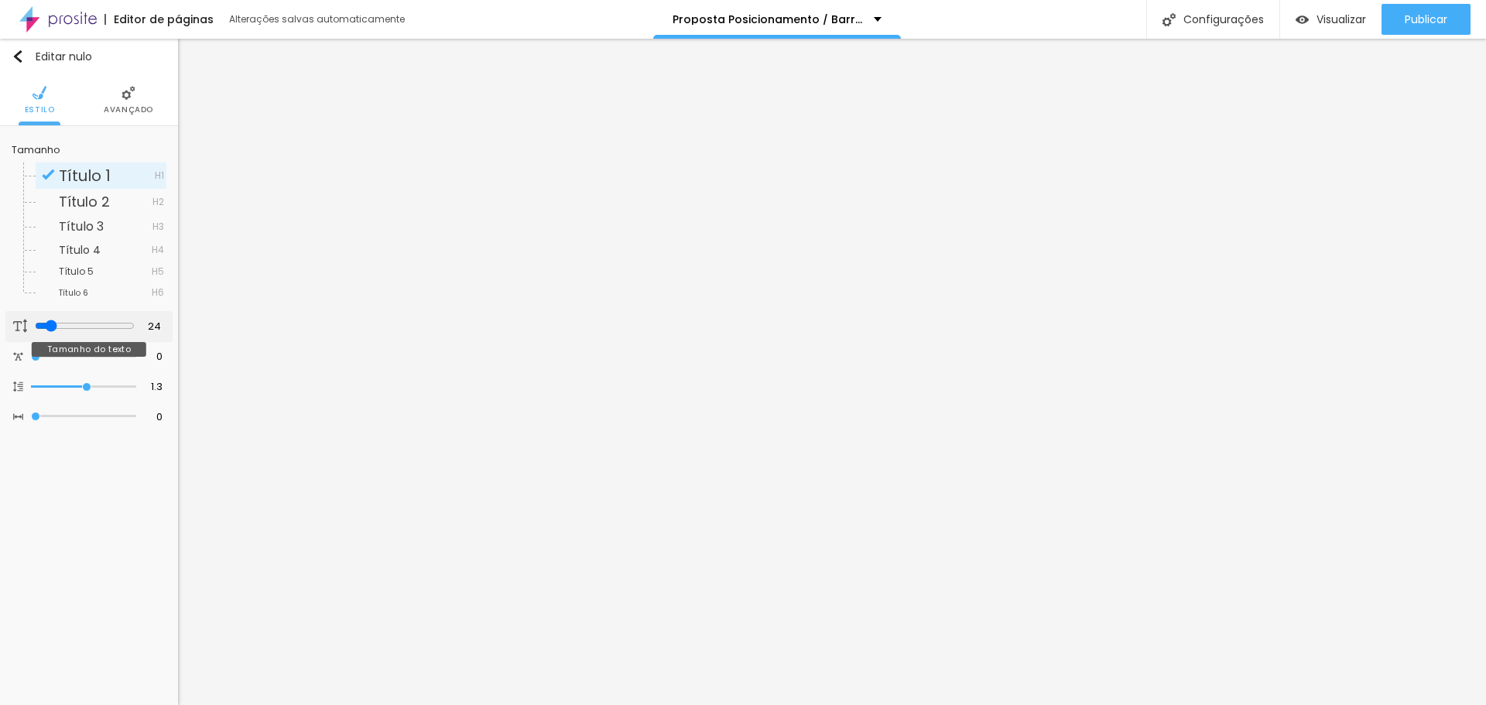
type input "22"
type input "21"
type input "20"
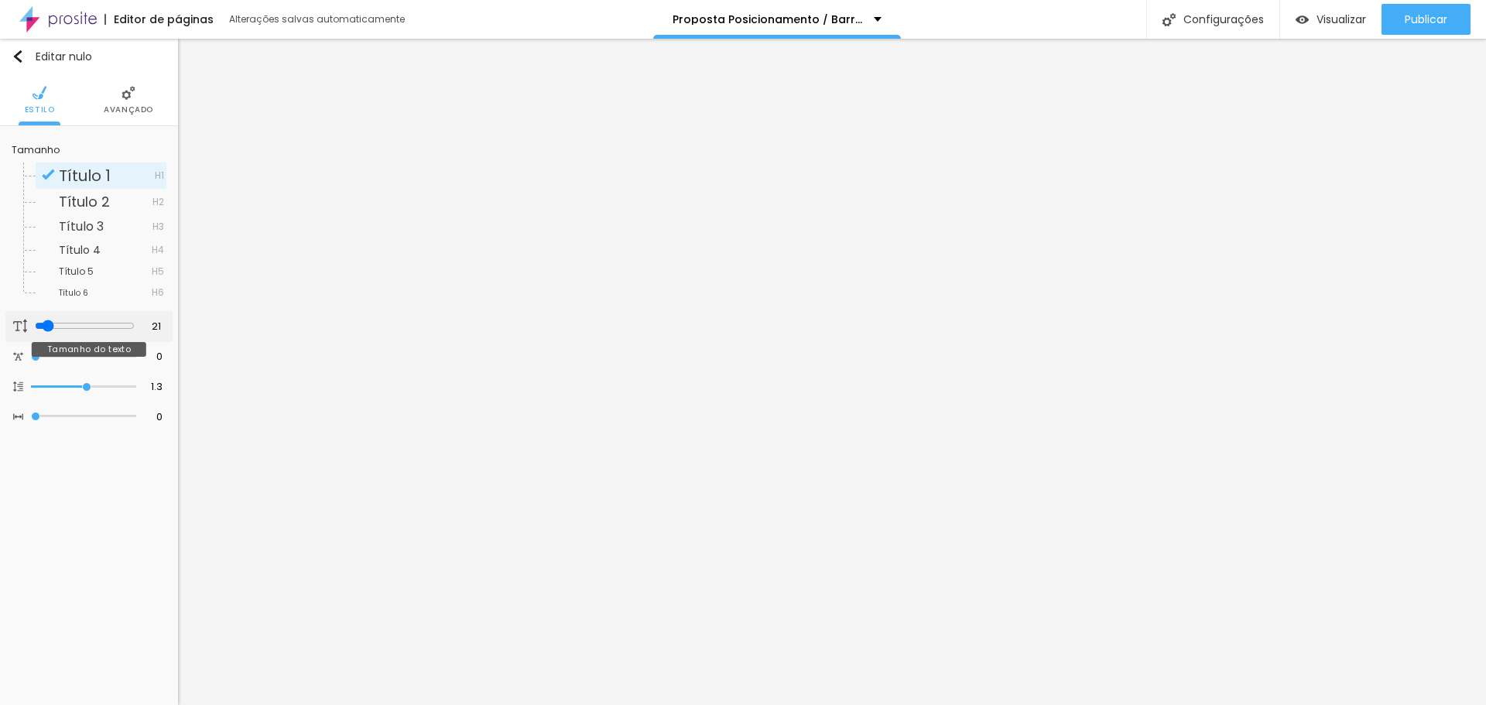
type input "20"
click at [43, 324] on input "range" at bounding box center [85, 326] width 100 height 12
click at [1392, 19] on button "Publicar" at bounding box center [1426, 19] width 89 height 31
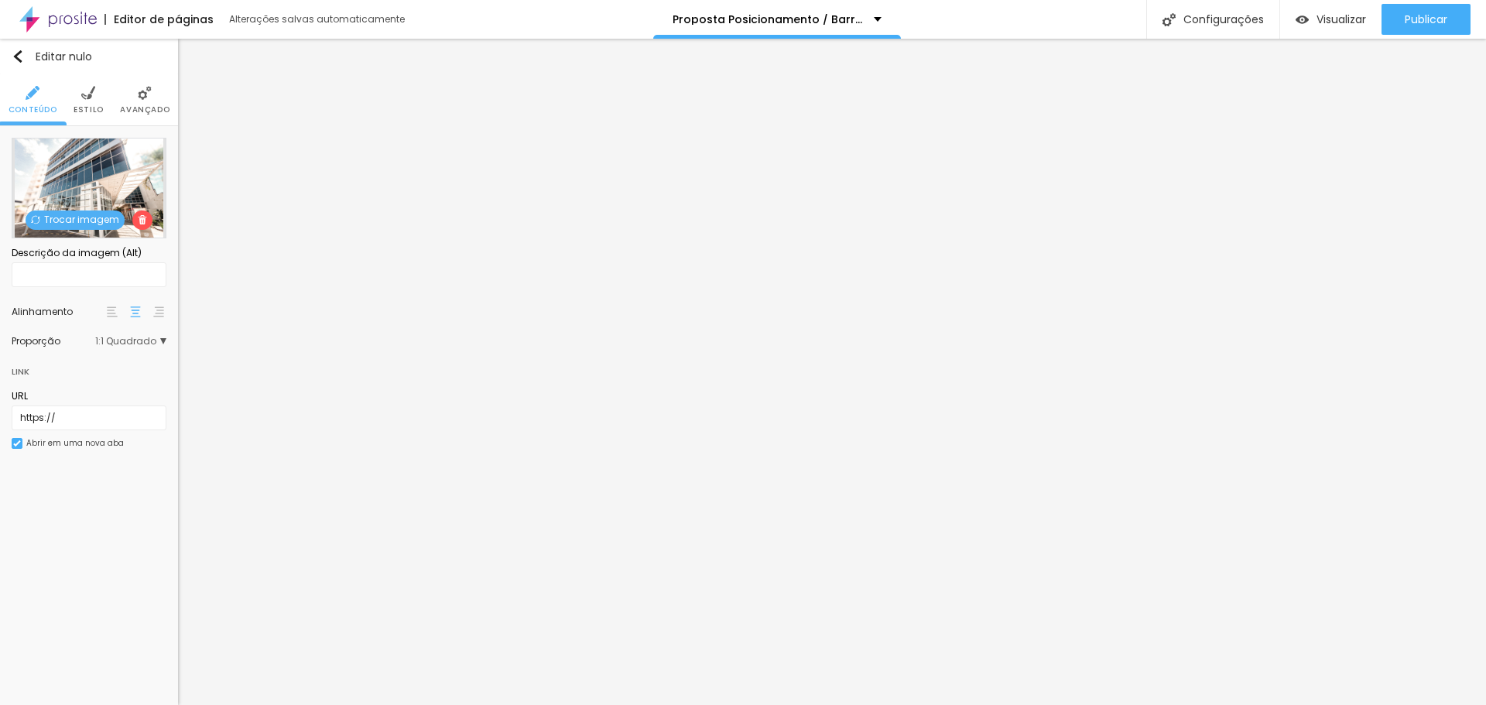
click at [75, 214] on font "Trocar imagem" at bounding box center [81, 219] width 75 height 13
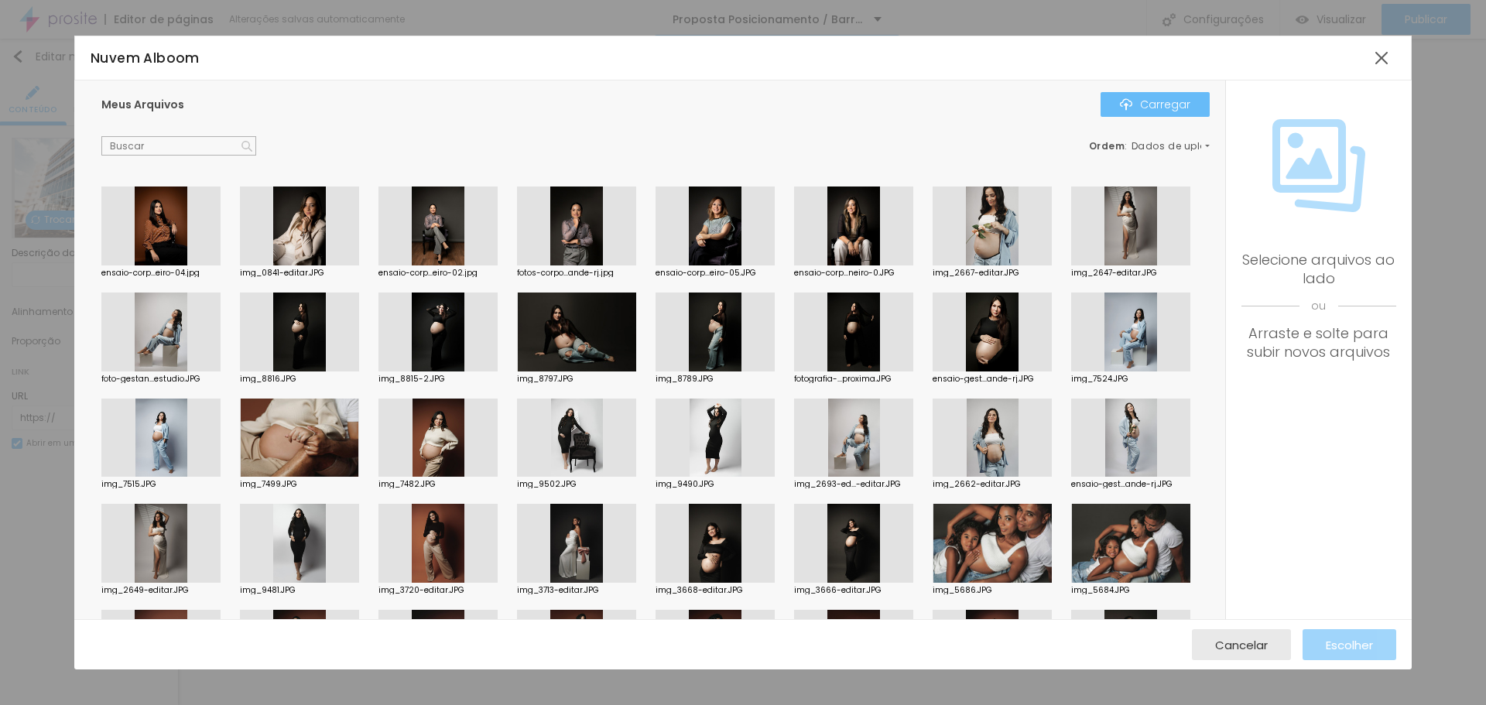
click at [1189, 104] on font "Carregar" at bounding box center [1165, 104] width 50 height 15
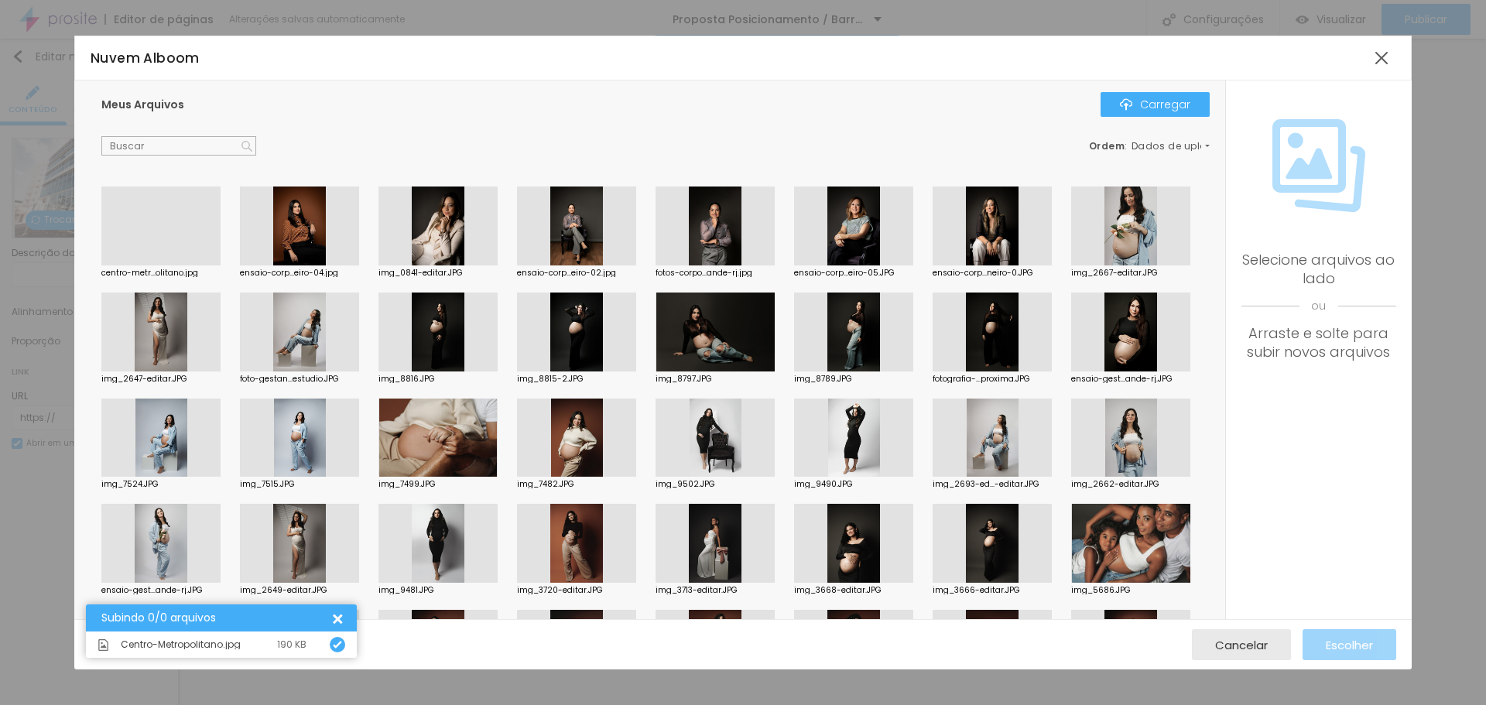
click at [173, 265] on div at bounding box center [160, 265] width 119 height 0
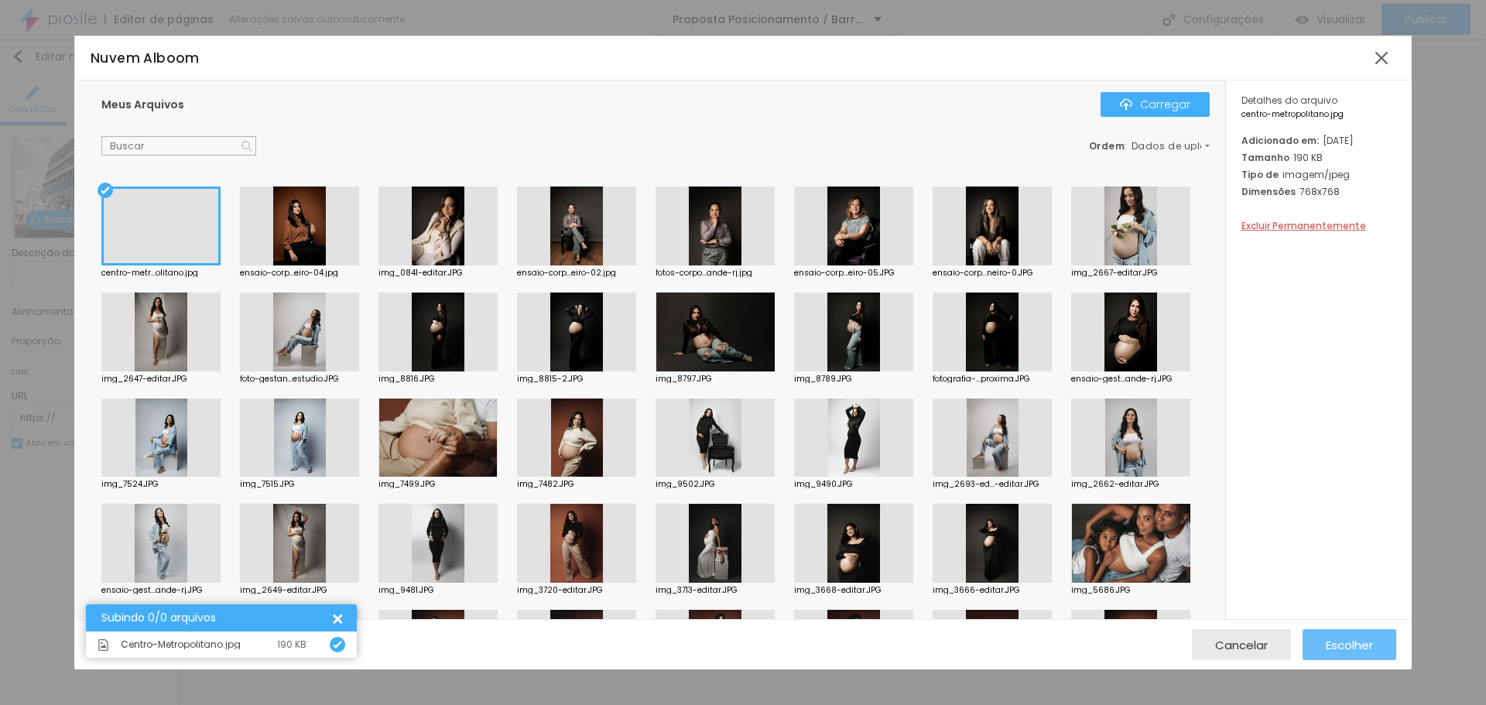
click at [1340, 635] on div "Escolher" at bounding box center [1349, 644] width 47 height 31
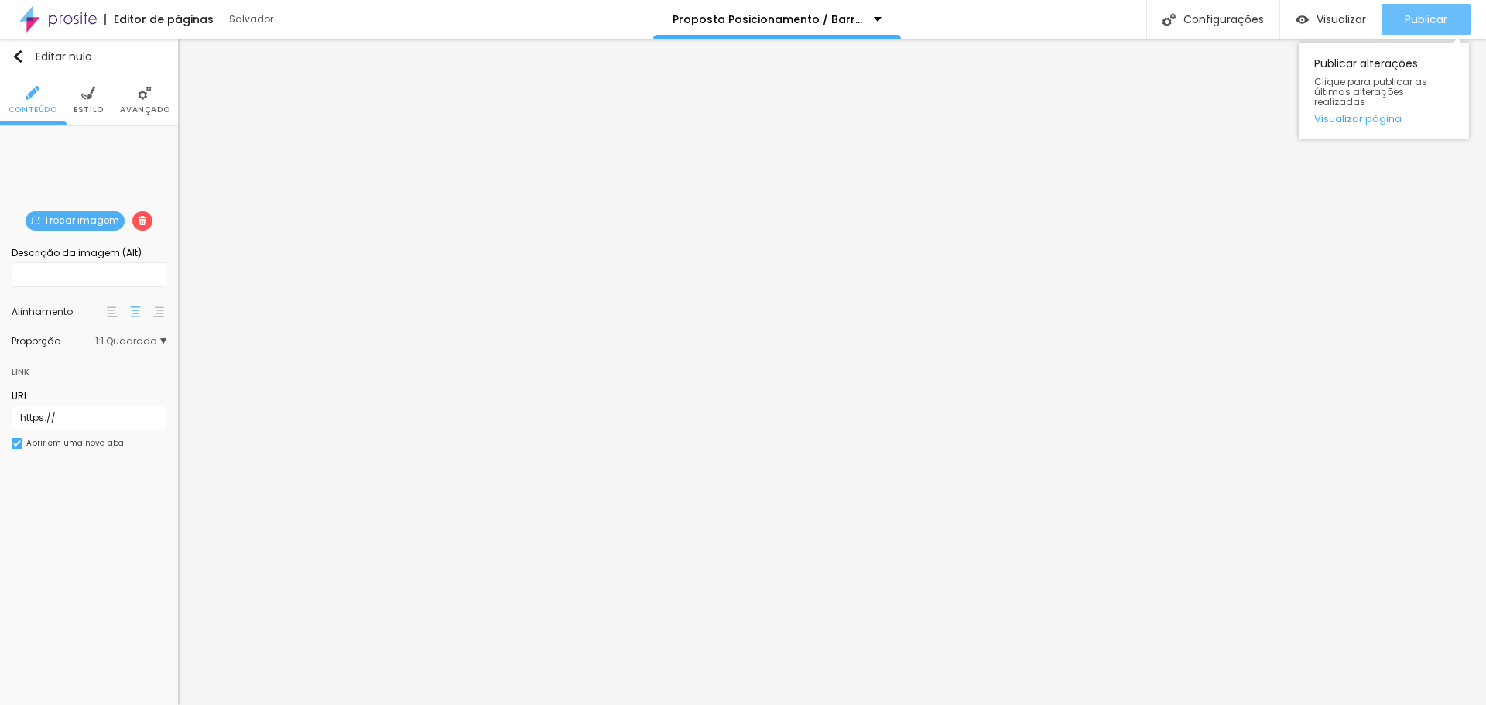
click at [1420, 22] on font "Publicar" at bounding box center [1426, 19] width 43 height 15
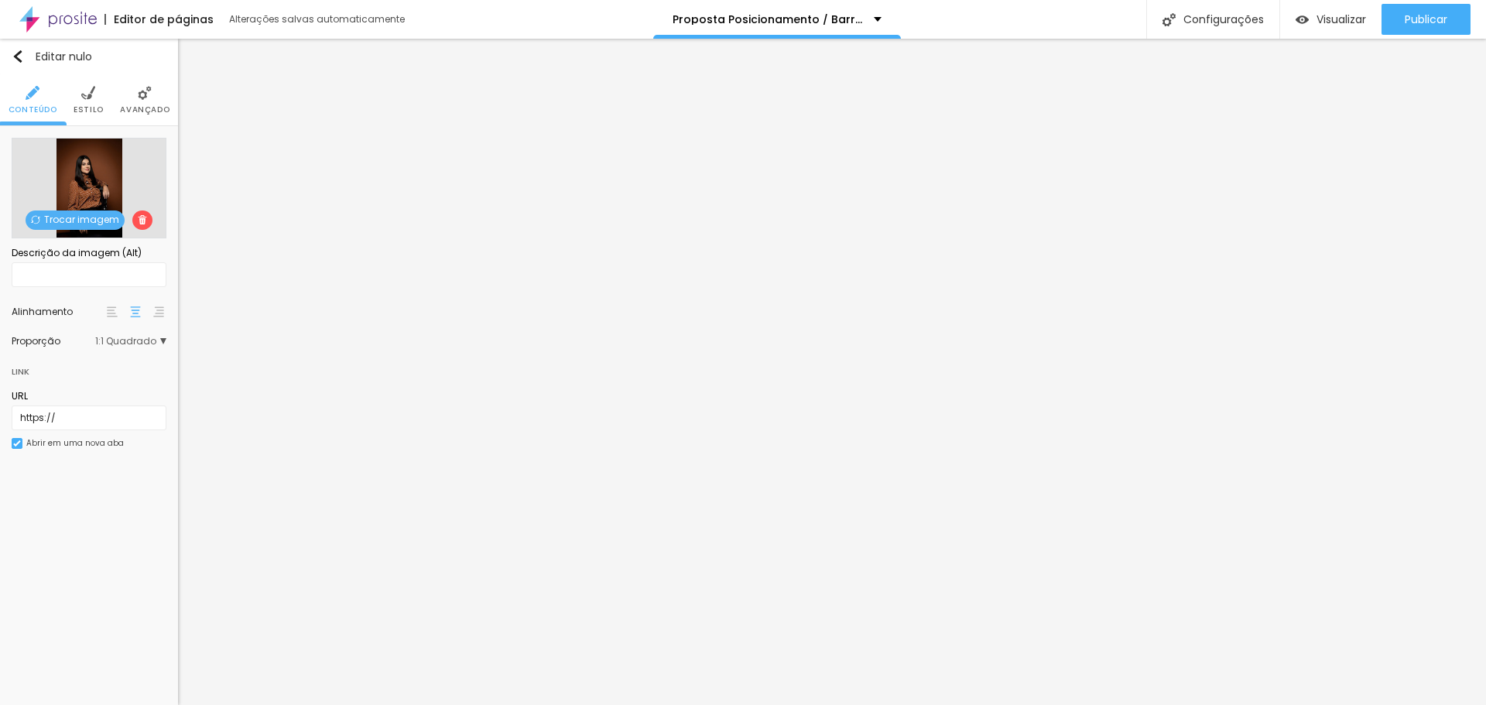
click at [103, 218] on font "Trocar imagem" at bounding box center [81, 219] width 75 height 13
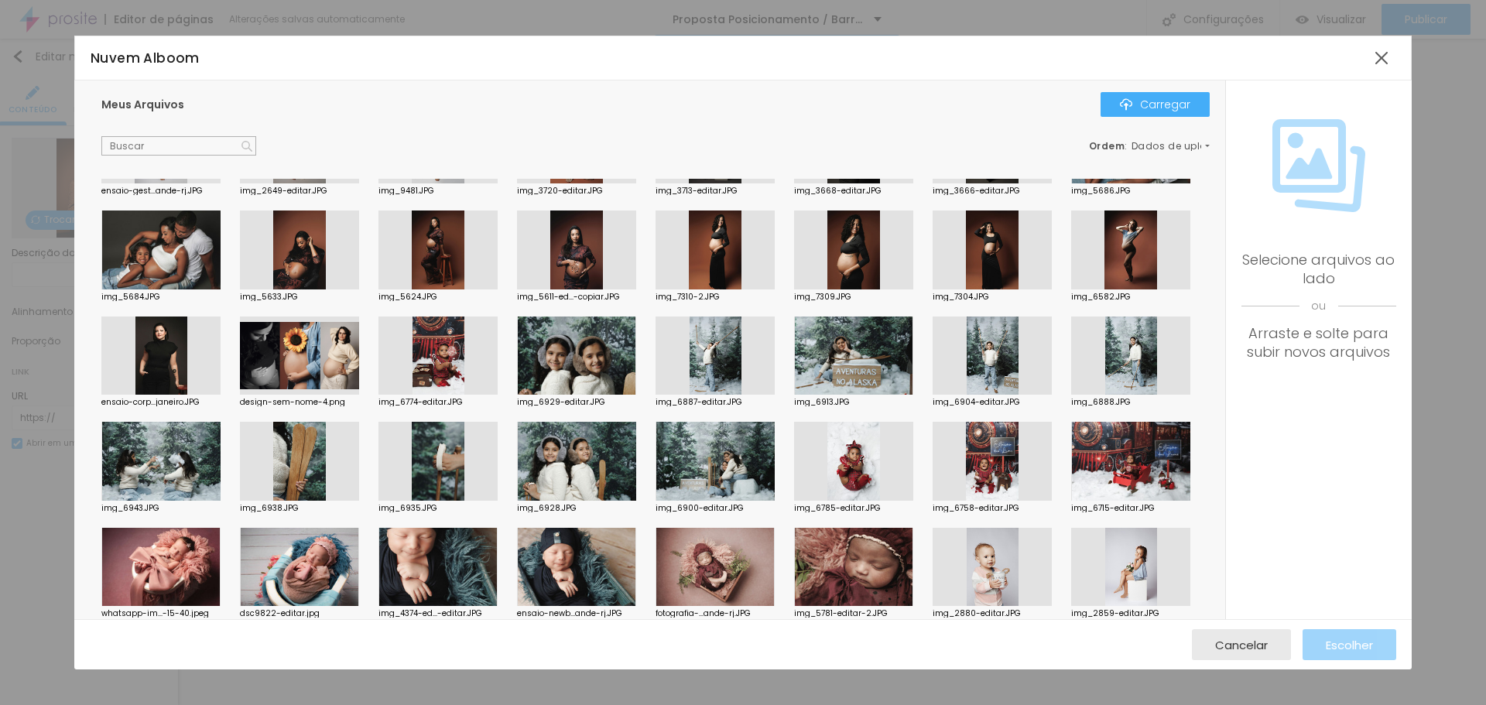
scroll to position [405, 0]
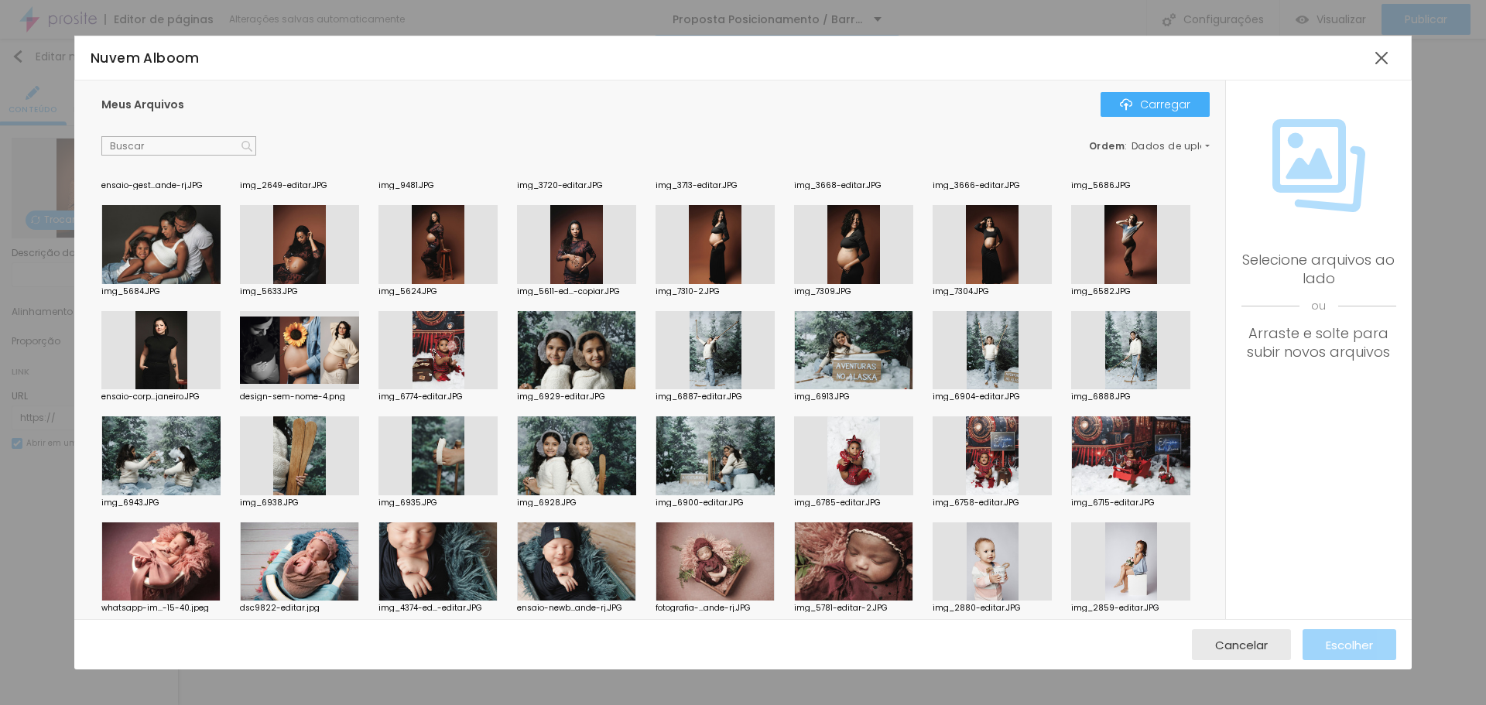
click at [221, 361] on div at bounding box center [160, 350] width 119 height 79
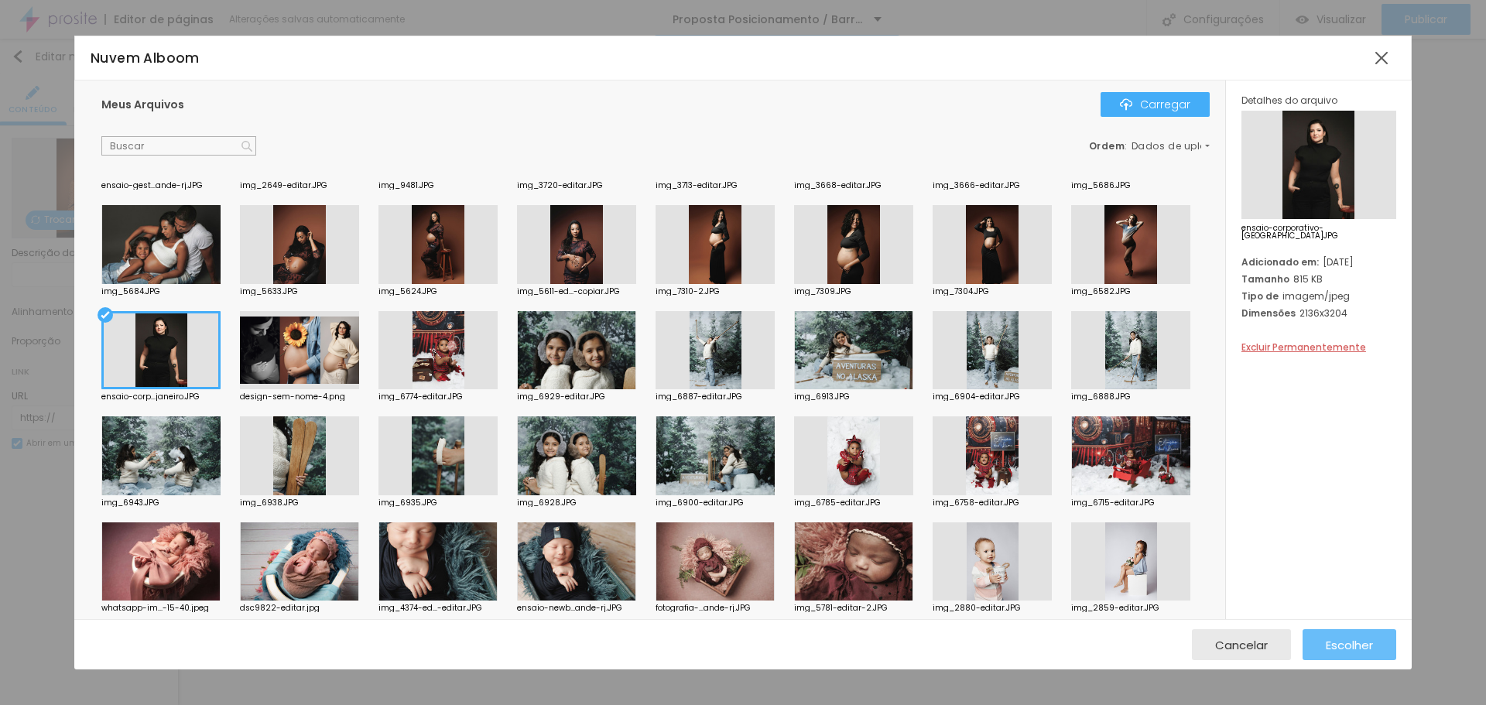
click at [1344, 635] on div "Escolher" at bounding box center [1349, 644] width 47 height 31
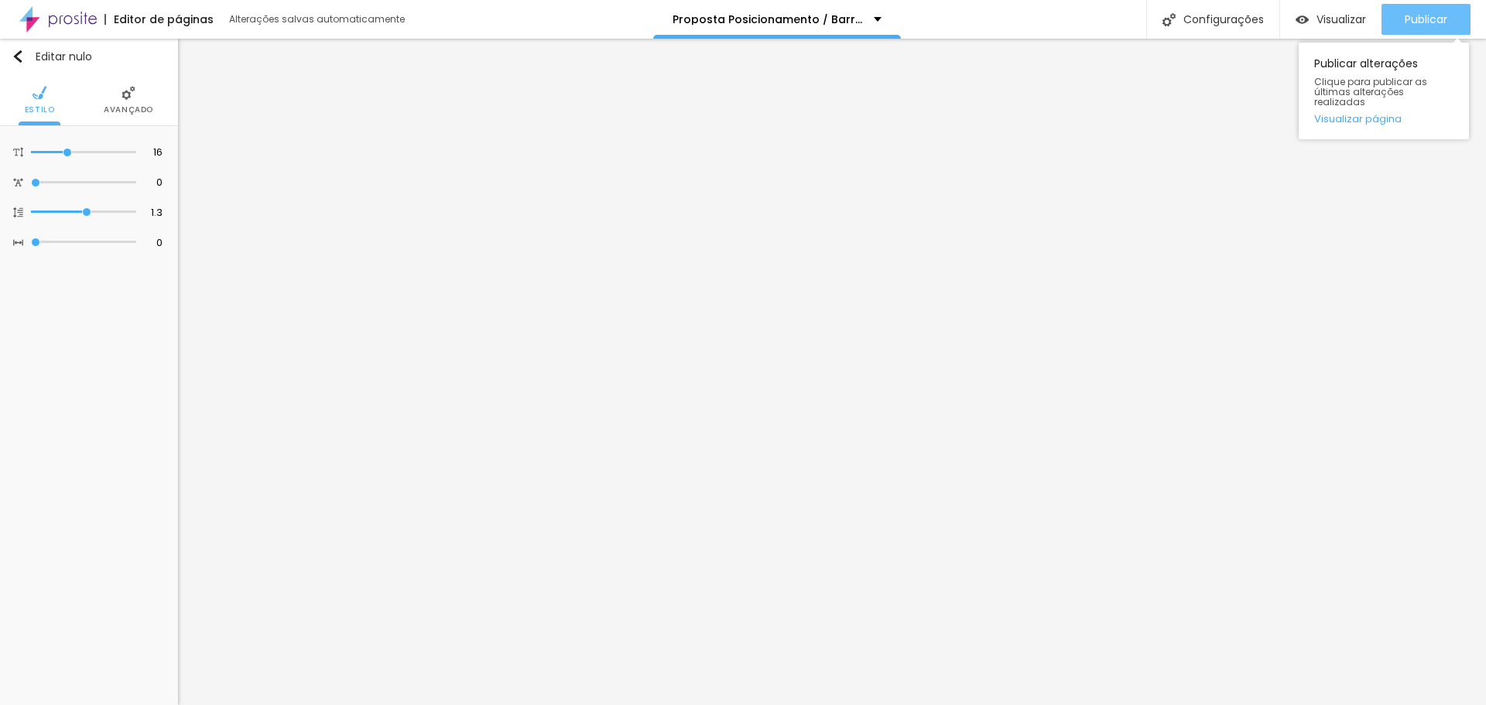
click at [1417, 15] on font "Publicar" at bounding box center [1426, 19] width 43 height 15
click at [1415, 33] on div "Publicar" at bounding box center [1426, 19] width 43 height 31
click at [1413, 26] on font "Publicar" at bounding box center [1426, 19] width 43 height 15
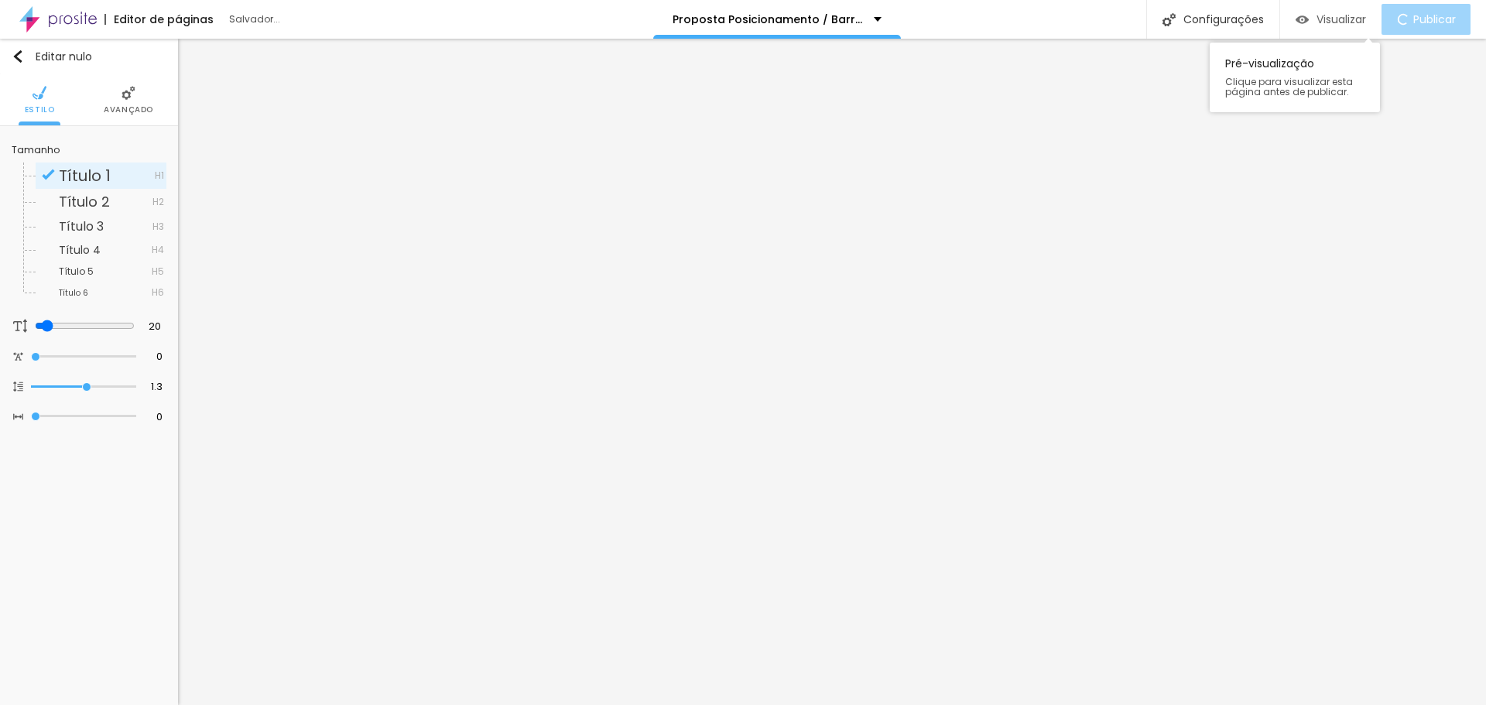
click at [1334, 19] on font "Visualizar" at bounding box center [1342, 19] width 50 height 15
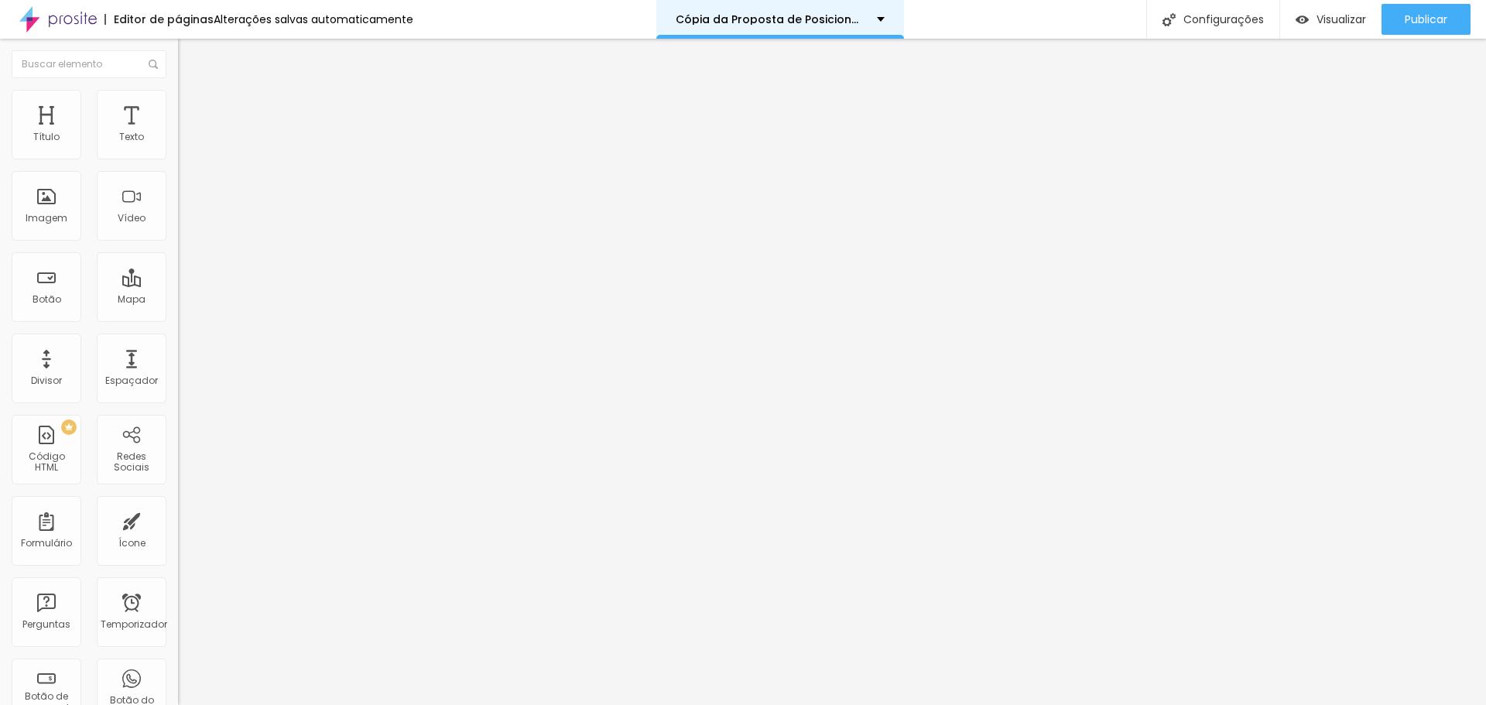
click at [851, 22] on font "Cópia da Proposta de Posicionamento / [GEOGRAPHIC_DATA]" at bounding box center [854, 19] width 356 height 15
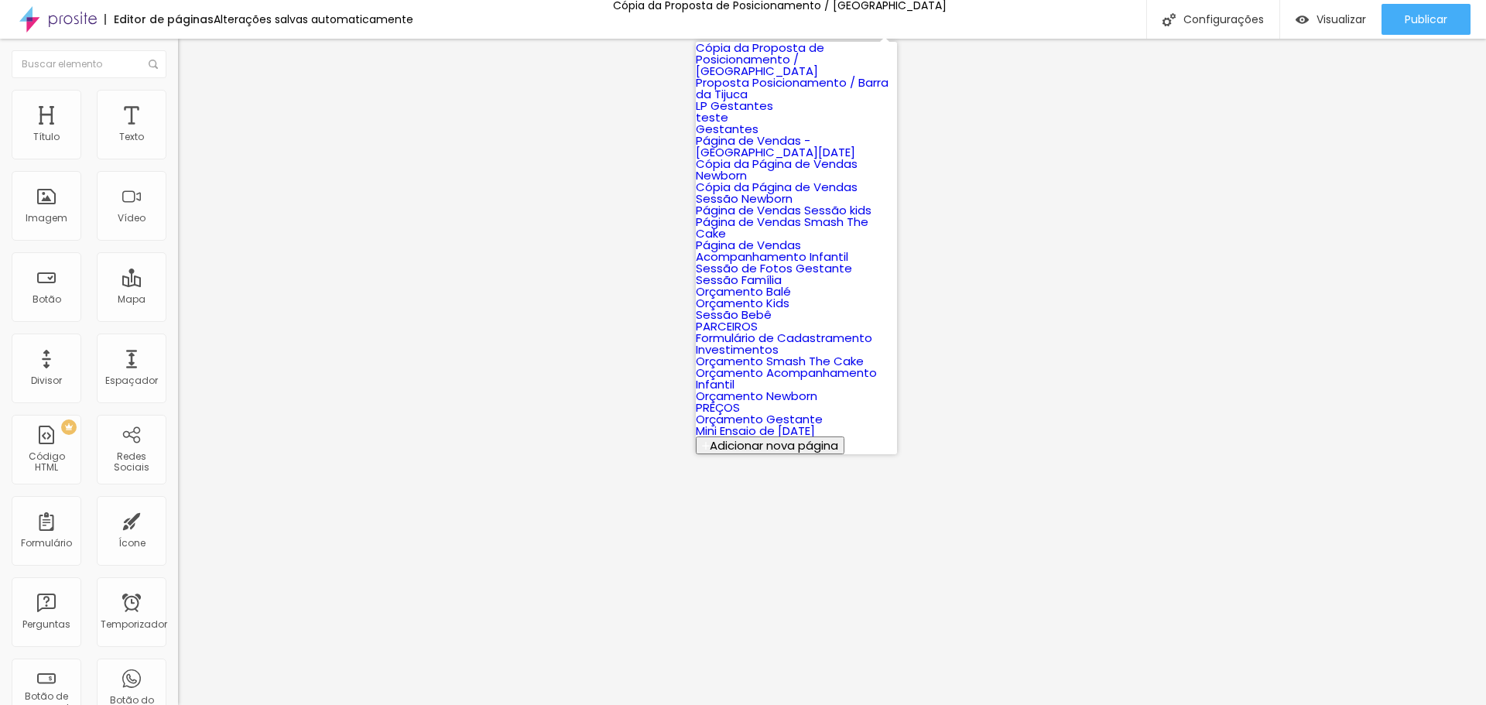
click at [824, 57] on link "Cópia da Proposta de Posicionamento / Campo Grande RJ" at bounding box center [760, 58] width 128 height 39
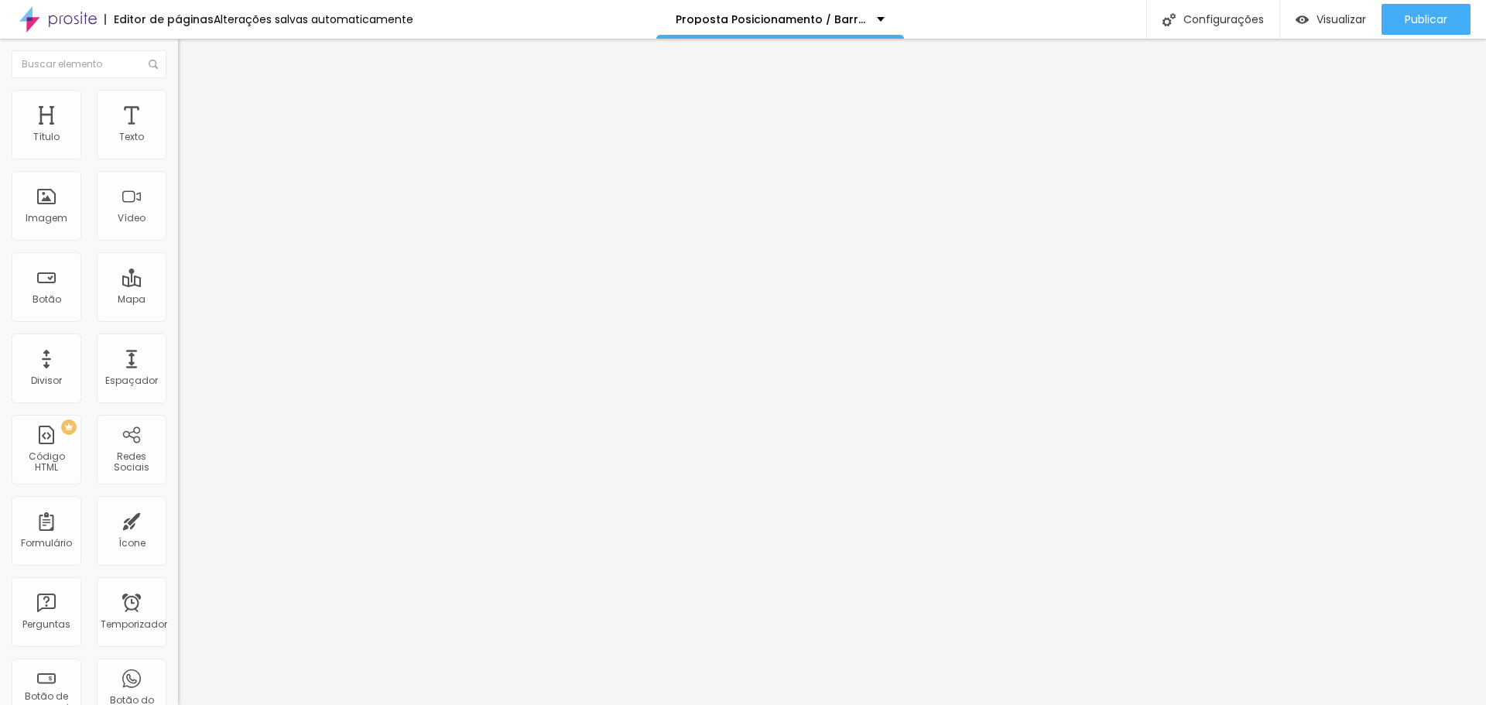
click at [187, 133] on font "Trocar imagem" at bounding box center [224, 126] width 75 height 13
click at [1434, 34] on div "Publicar" at bounding box center [1426, 19] width 43 height 31
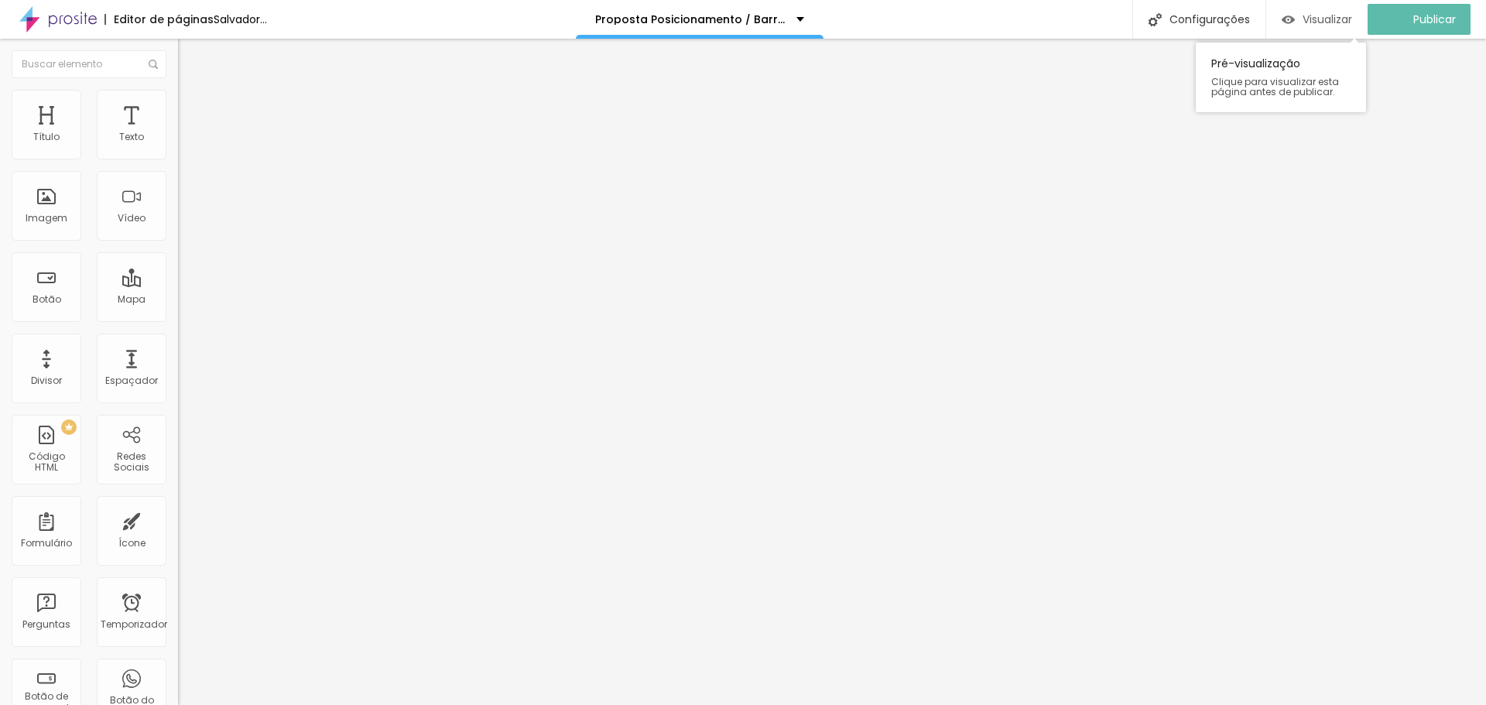
click at [1347, 33] on div "Visualizar" at bounding box center [1317, 19] width 70 height 31
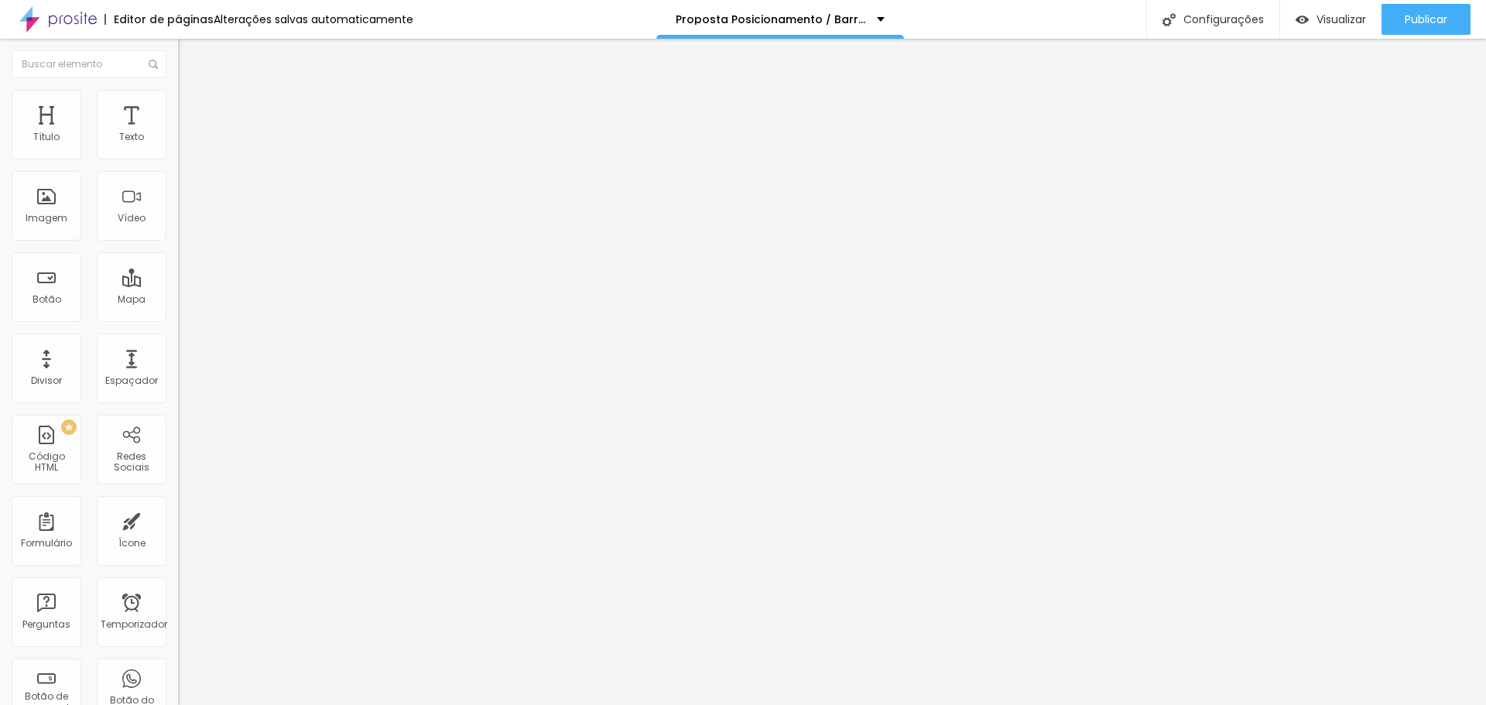
click at [187, 133] on font "Trocar imagem" at bounding box center [224, 126] width 75 height 13
click at [1415, 25] on font "Publicar" at bounding box center [1426, 19] width 43 height 15
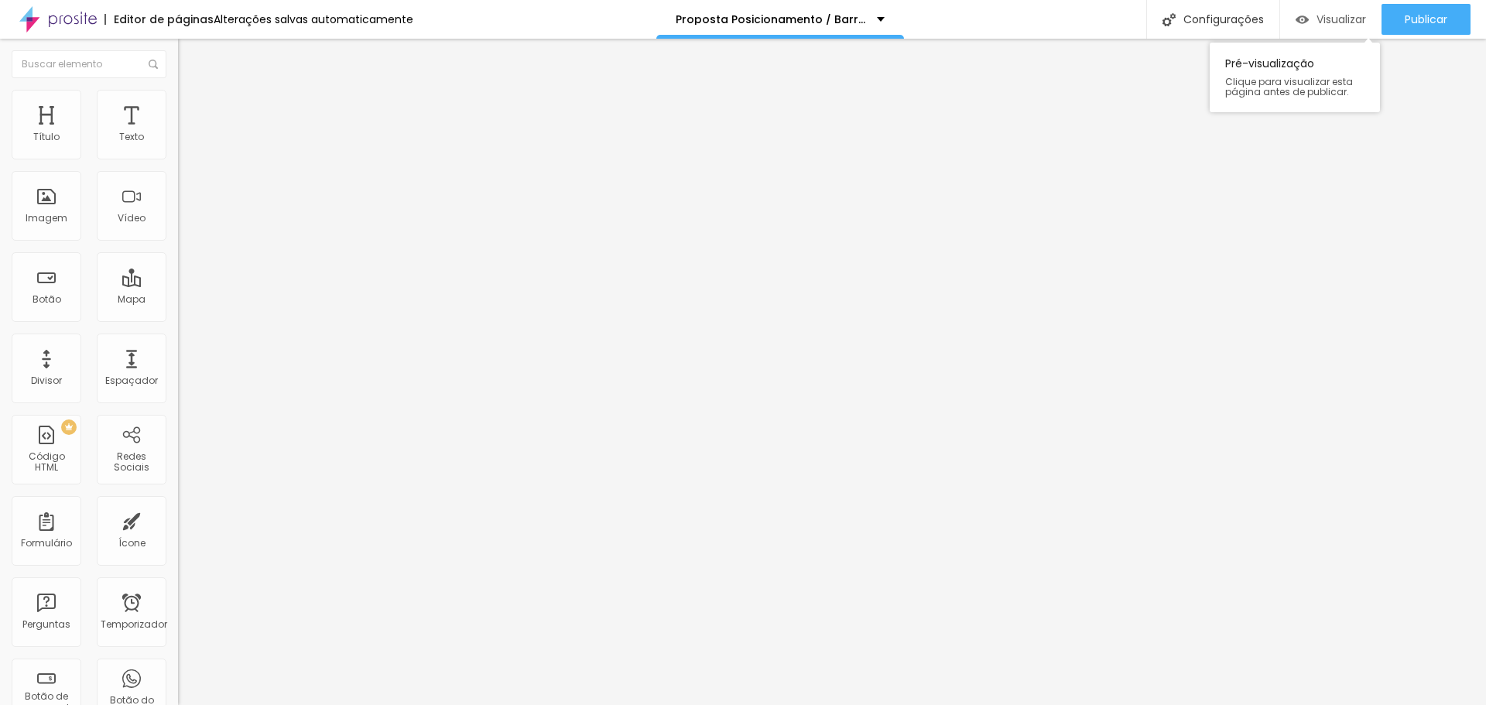
click at [1343, 22] on font "Visualizar" at bounding box center [1342, 19] width 50 height 15
